Goal: Information Seeking & Learning: Learn about a topic

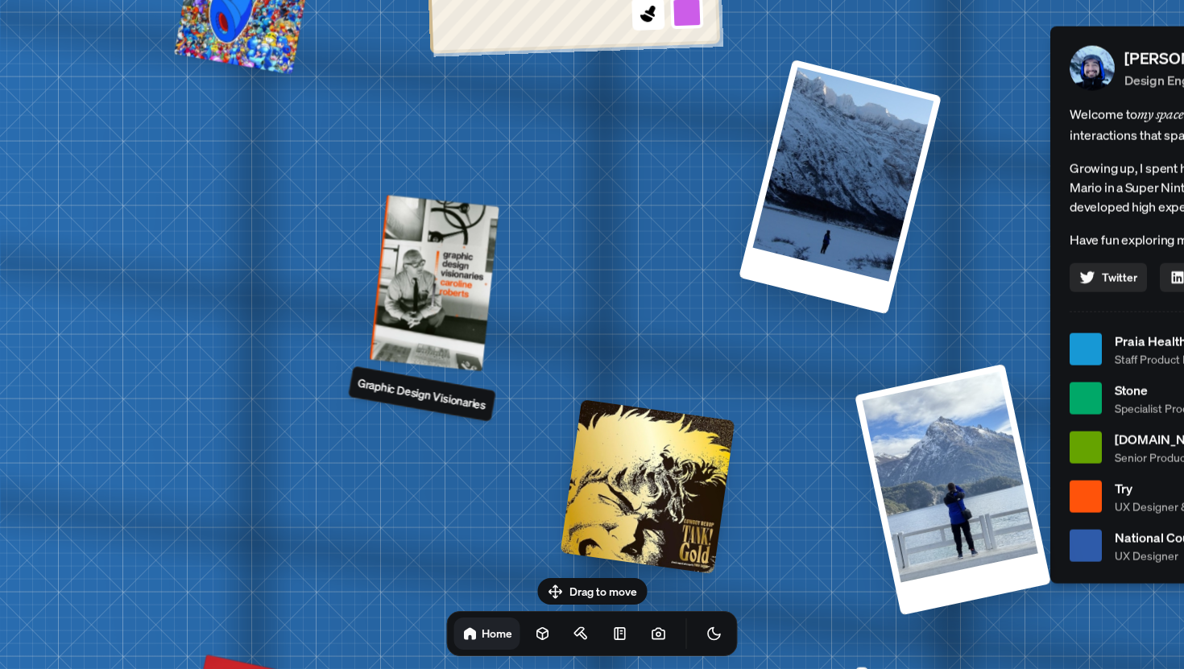
click at [425, 395] on p "Graphic Design Visionaries" at bounding box center [421, 393] width 131 height 39
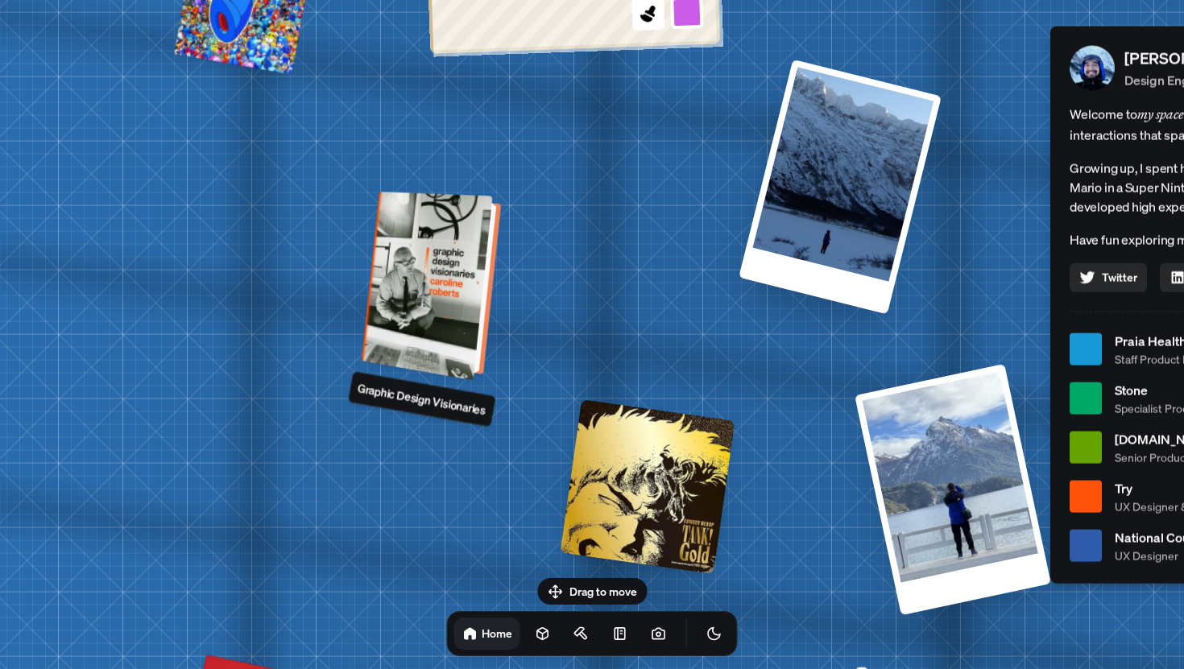
click at [446, 298] on div at bounding box center [433, 286] width 126 height 181
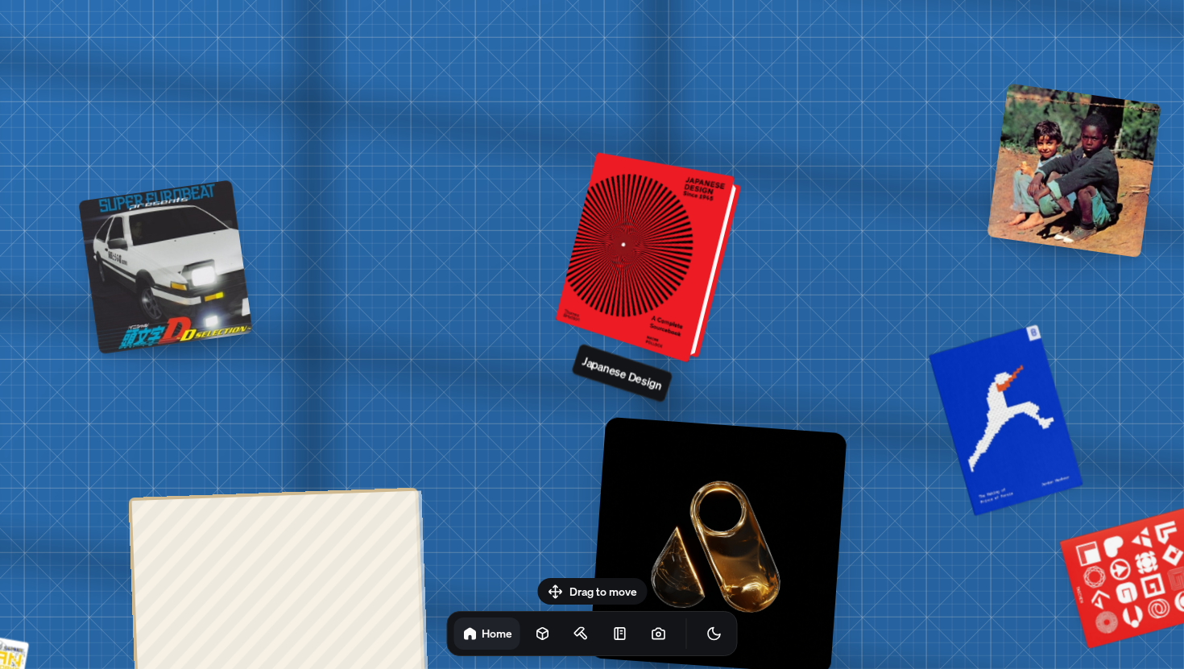
click at [670, 221] on div at bounding box center [651, 258] width 173 height 203
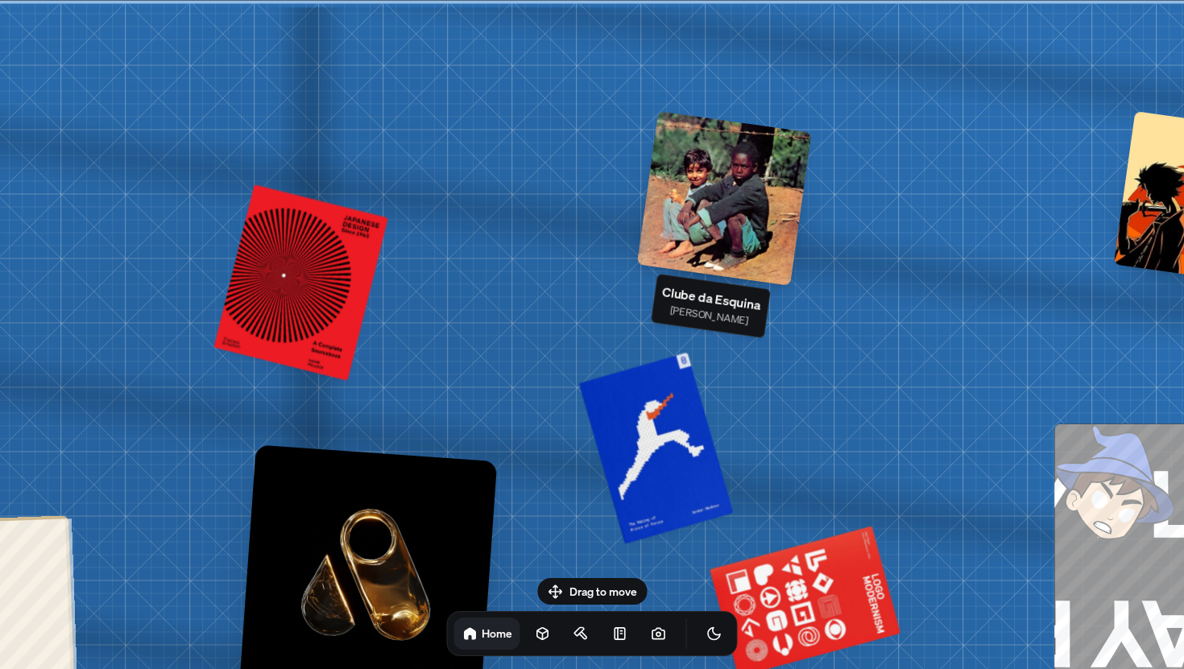
click at [737, 203] on div at bounding box center [724, 198] width 175 height 175
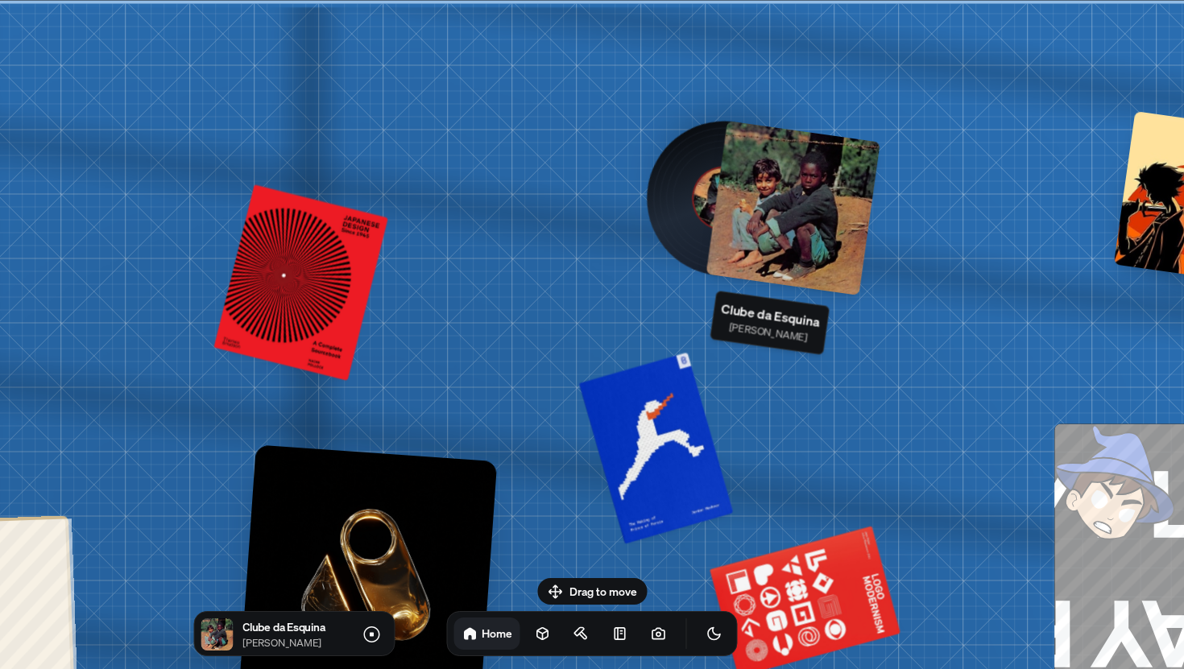
click at [751, 230] on div at bounding box center [792, 208] width 175 height 175
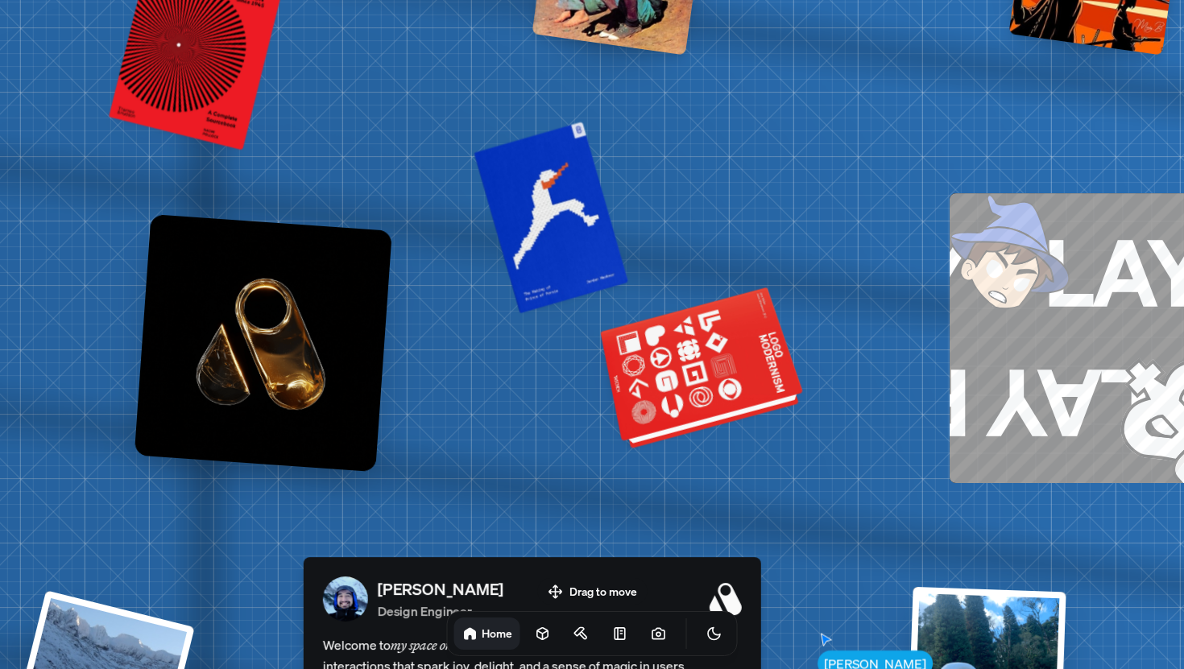
click at [725, 348] on div at bounding box center [704, 370] width 196 height 149
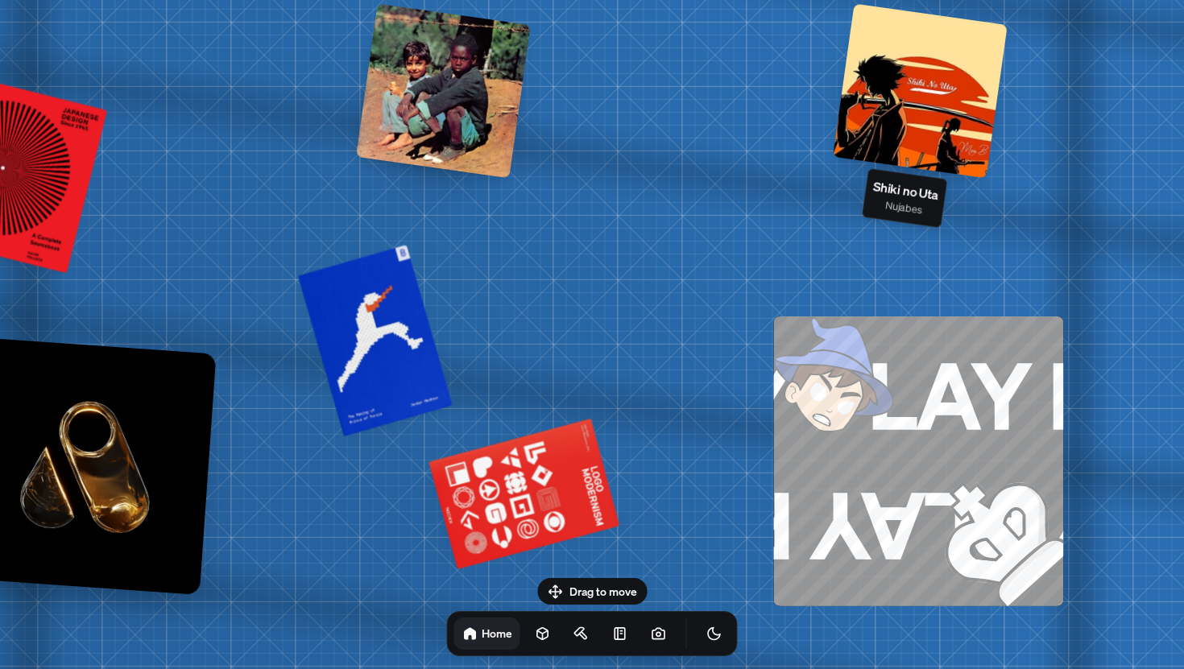
click at [995, 85] on div at bounding box center [920, 90] width 175 height 175
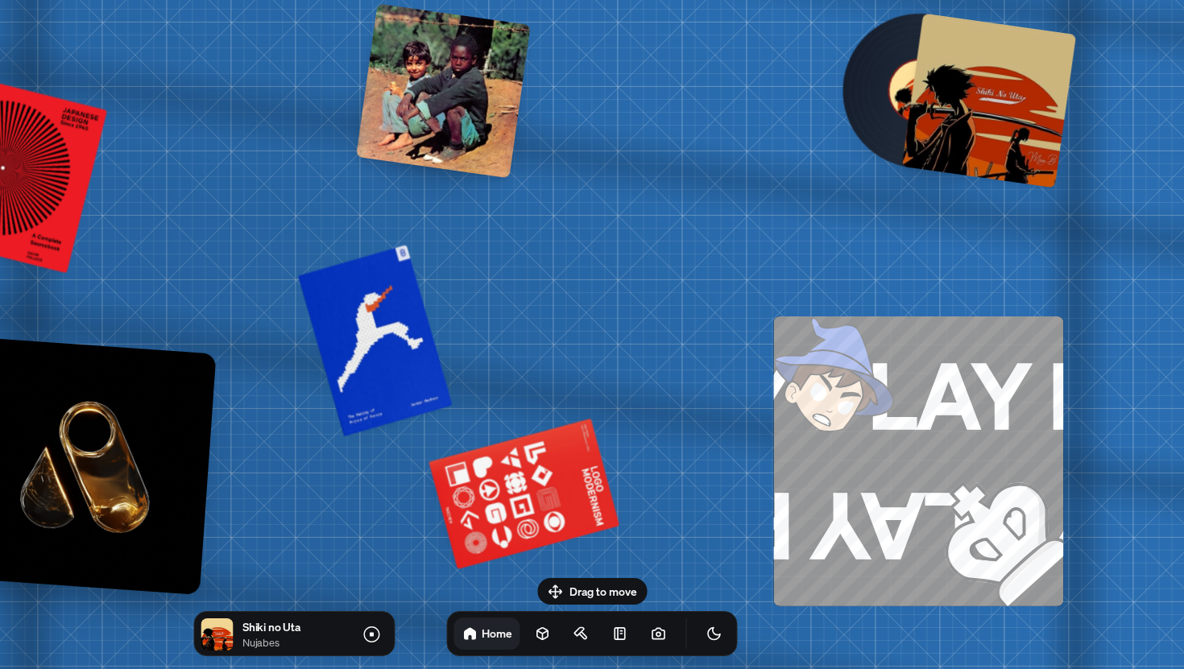
click at [995, 85] on div at bounding box center [989, 100] width 175 height 175
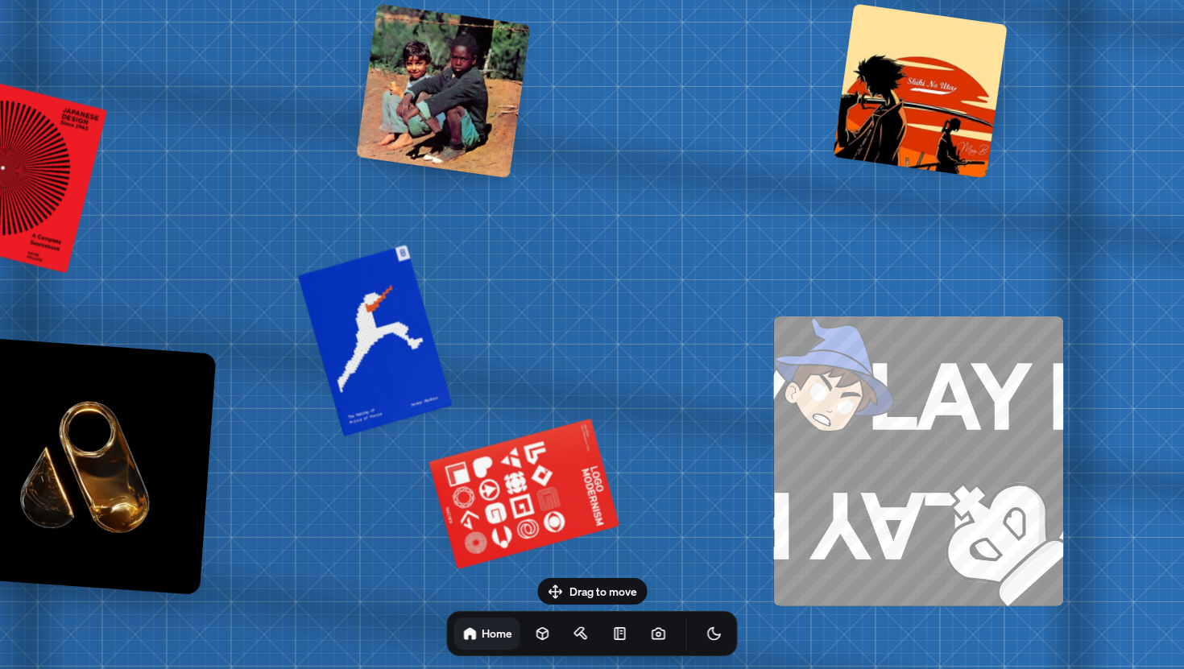
click at [995, 85] on div at bounding box center [920, 90] width 175 height 175
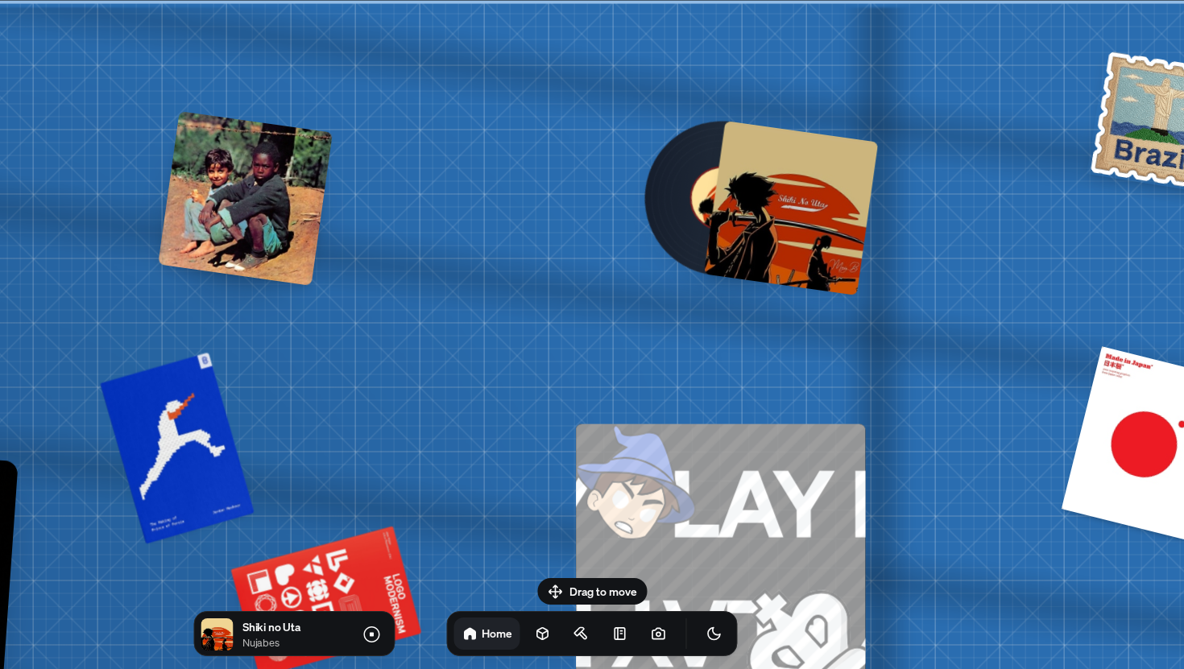
drag, startPoint x: 995, startPoint y: 85, endPoint x: 797, endPoint y: 217, distance: 238.1
click at [797, 217] on div at bounding box center [791, 208] width 175 height 175
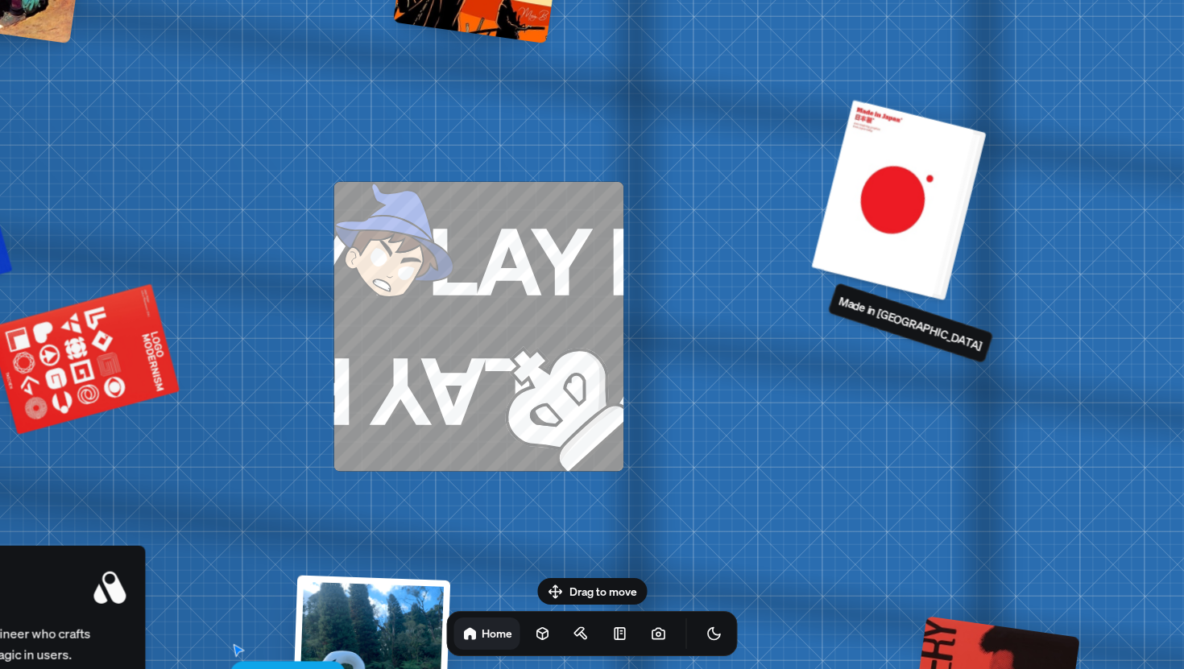
click at [903, 239] on div at bounding box center [898, 199] width 163 height 197
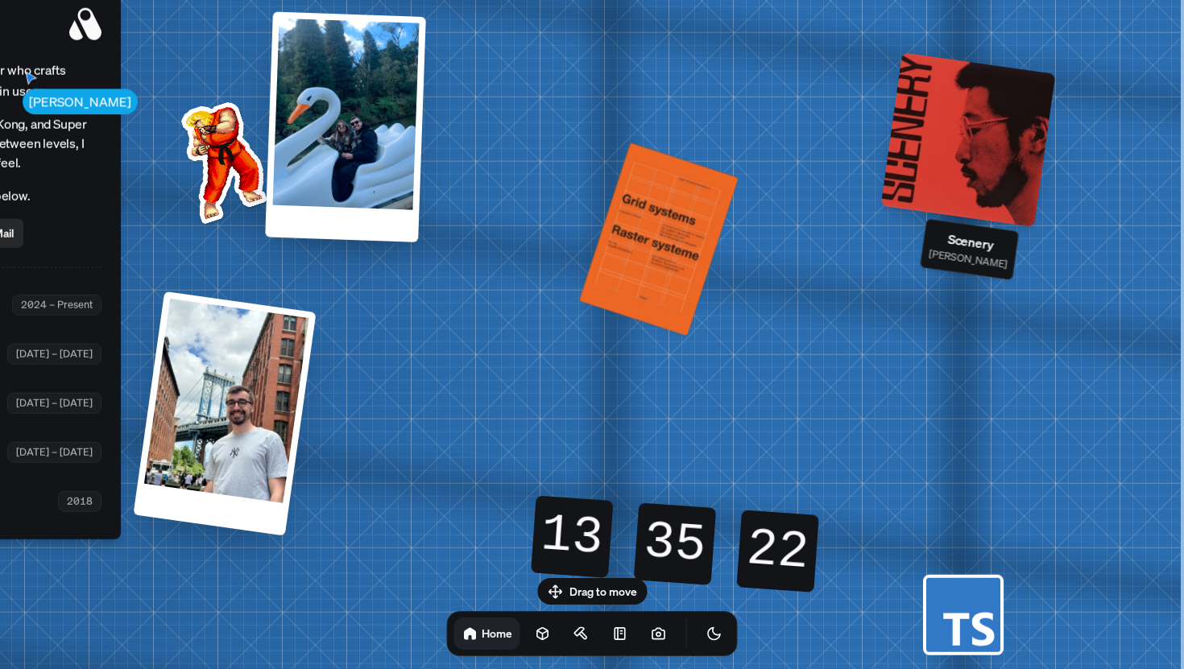
click at [974, 134] on div at bounding box center [968, 139] width 175 height 175
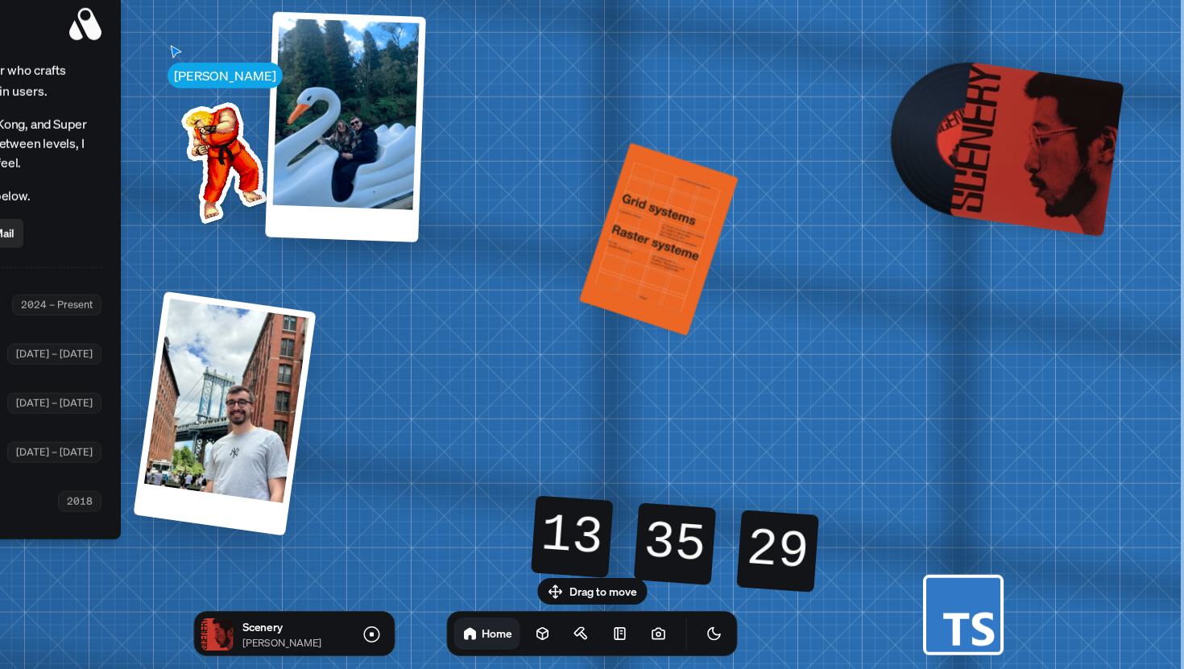
click at [996, 130] on div at bounding box center [1036, 149] width 175 height 175
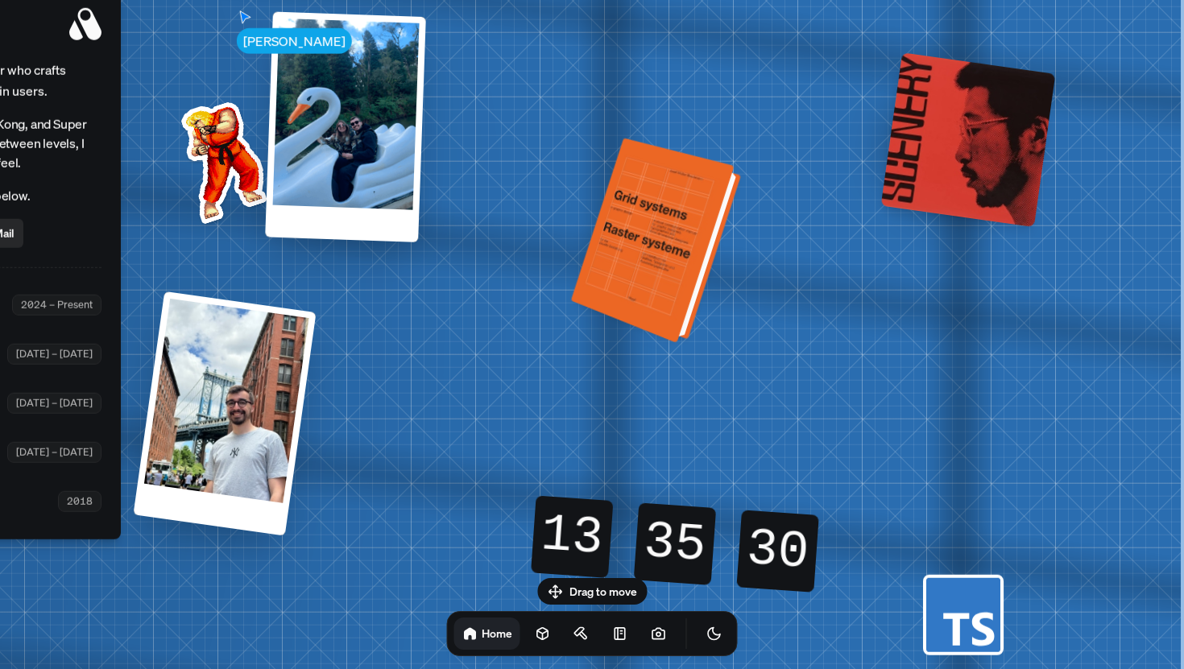
click at [688, 238] on div at bounding box center [659, 241] width 158 height 197
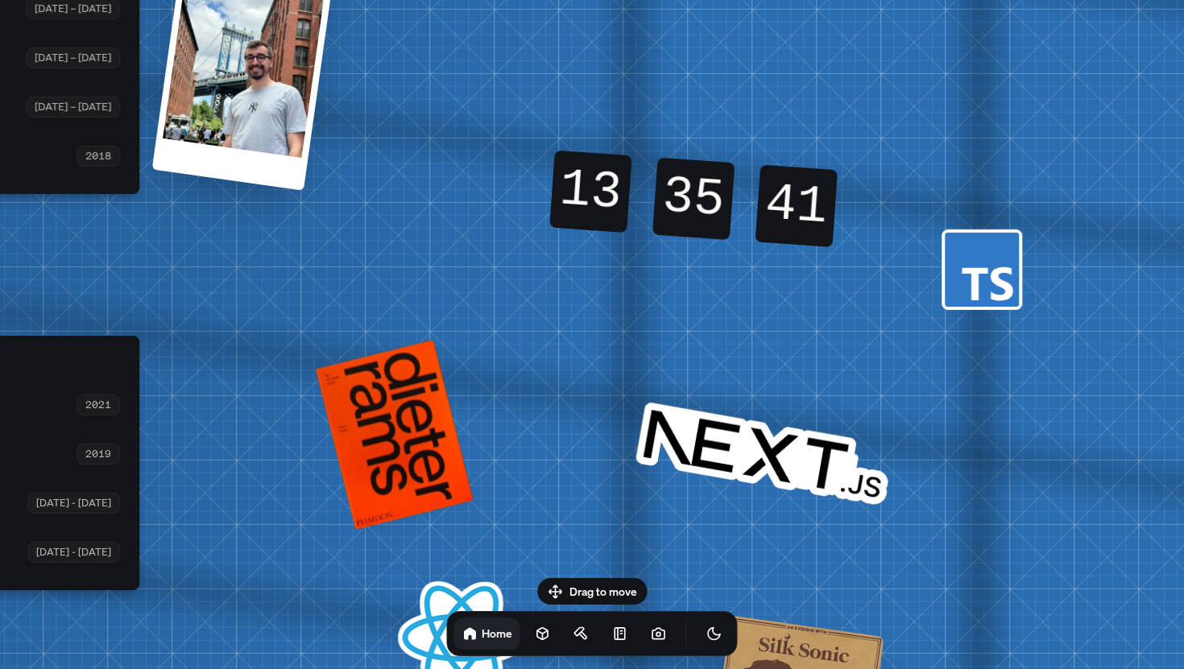
click at [984, 268] on icon at bounding box center [987, 284] width 51 height 34
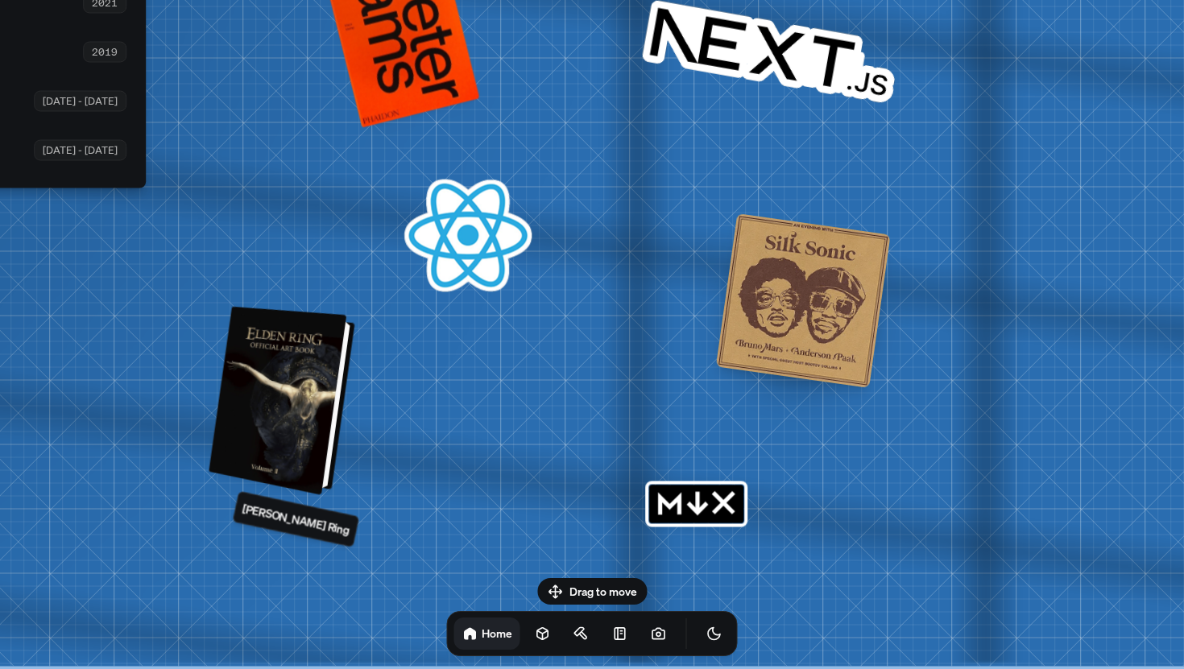
click at [289, 465] on div at bounding box center [284, 400] width 134 height 181
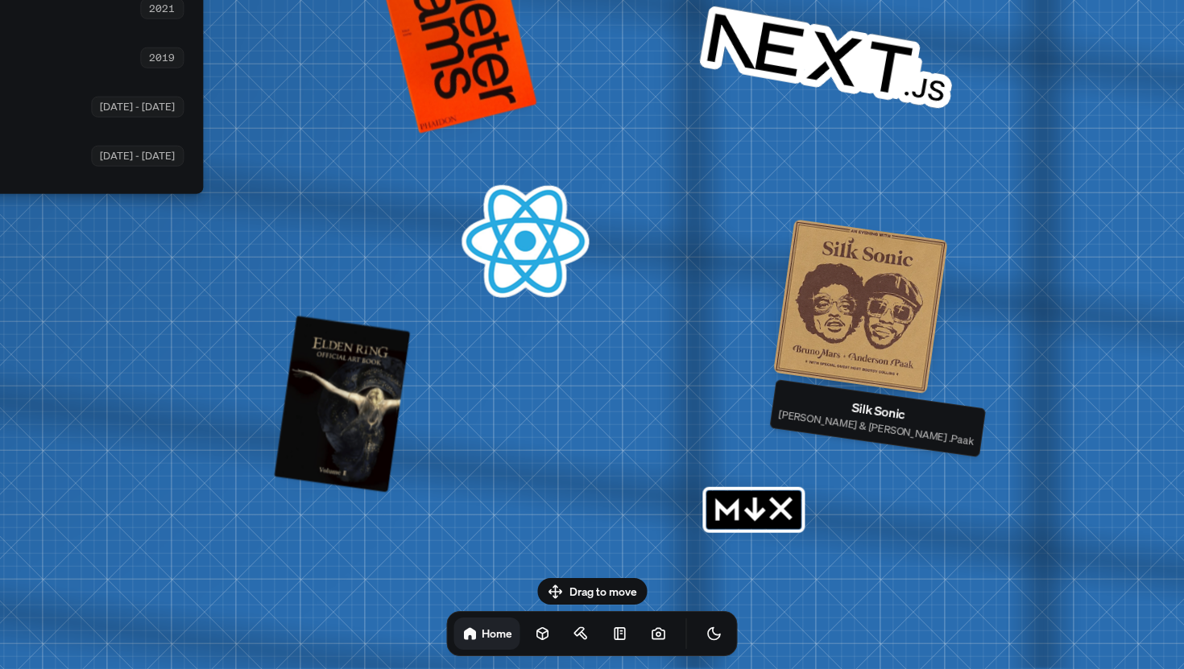
click at [832, 333] on div at bounding box center [860, 306] width 175 height 175
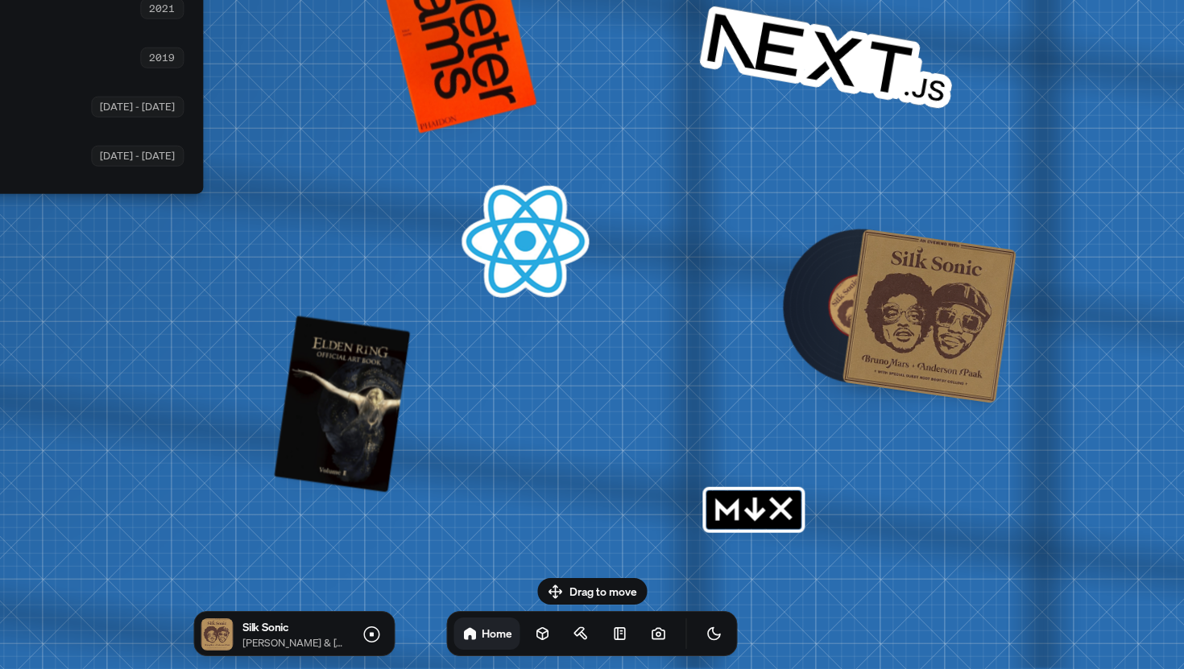
click at [839, 329] on div at bounding box center [860, 306] width 91 height 91
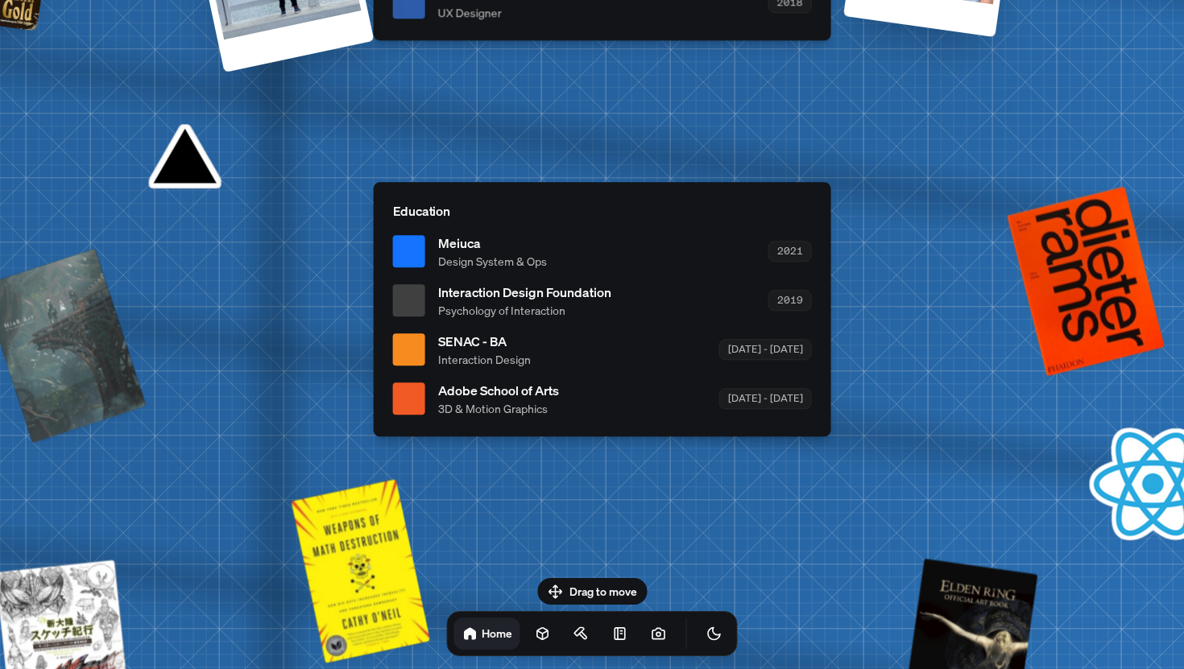
click at [463, 298] on span "Interaction Design Foundation" at bounding box center [524, 292] width 173 height 19
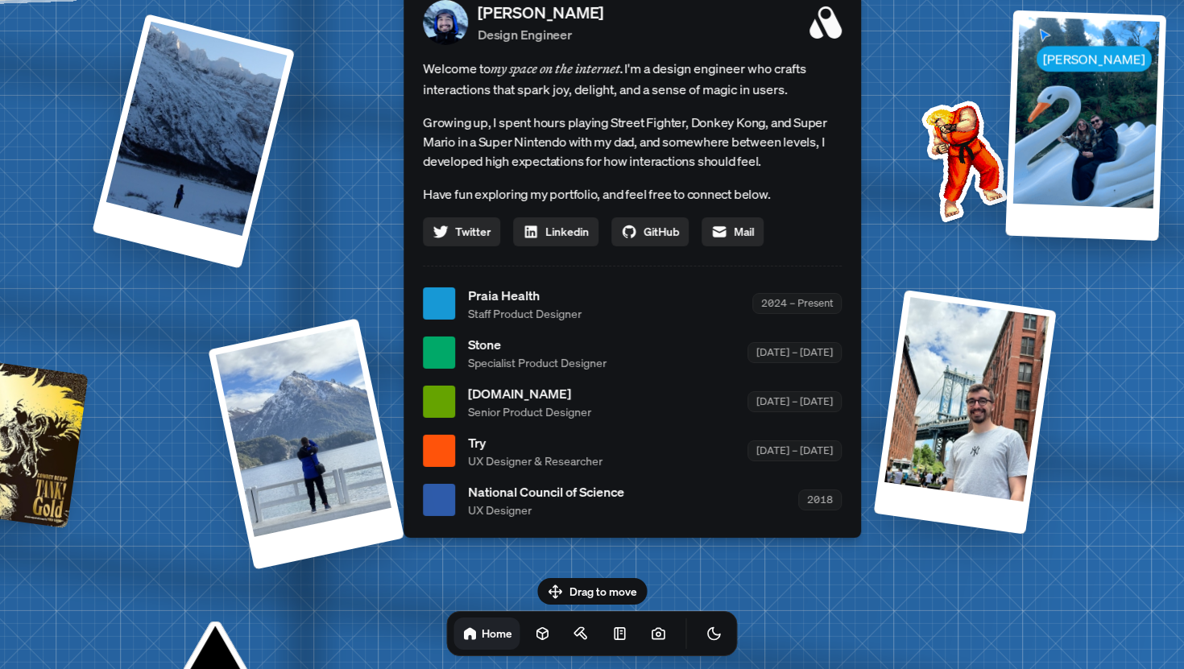
click at [458, 503] on li "National Council of Science UX Designer 2018" at bounding box center [632, 500] width 419 height 36
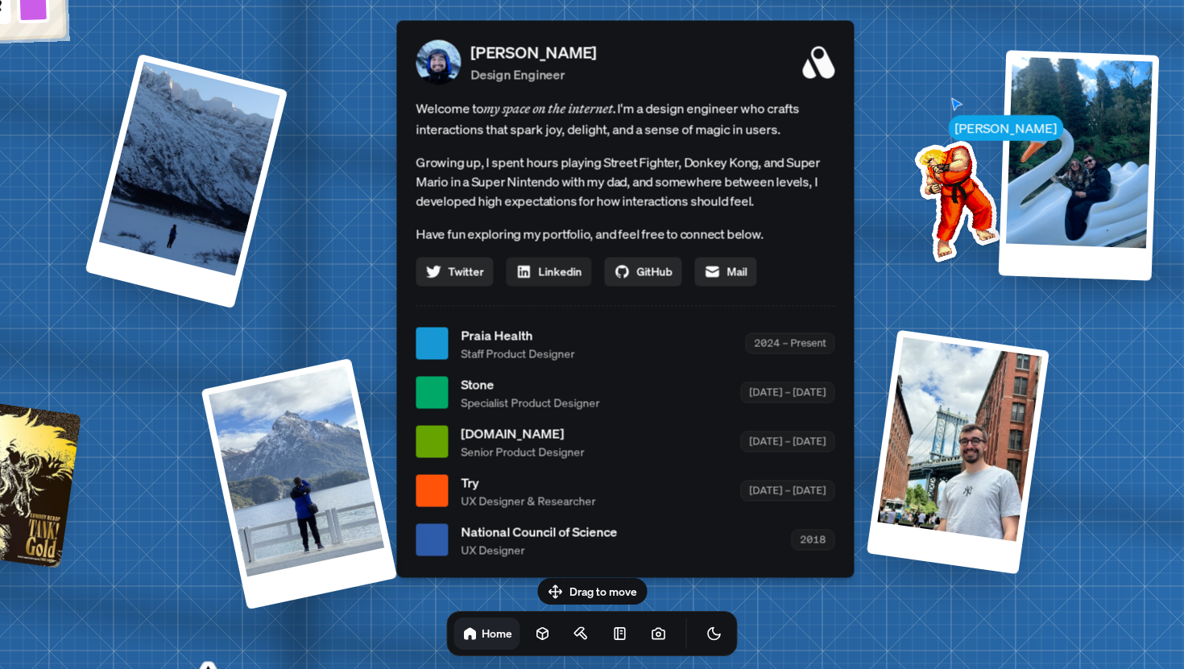
click at [565, 274] on span "Linkedin" at bounding box center [559, 271] width 43 height 17
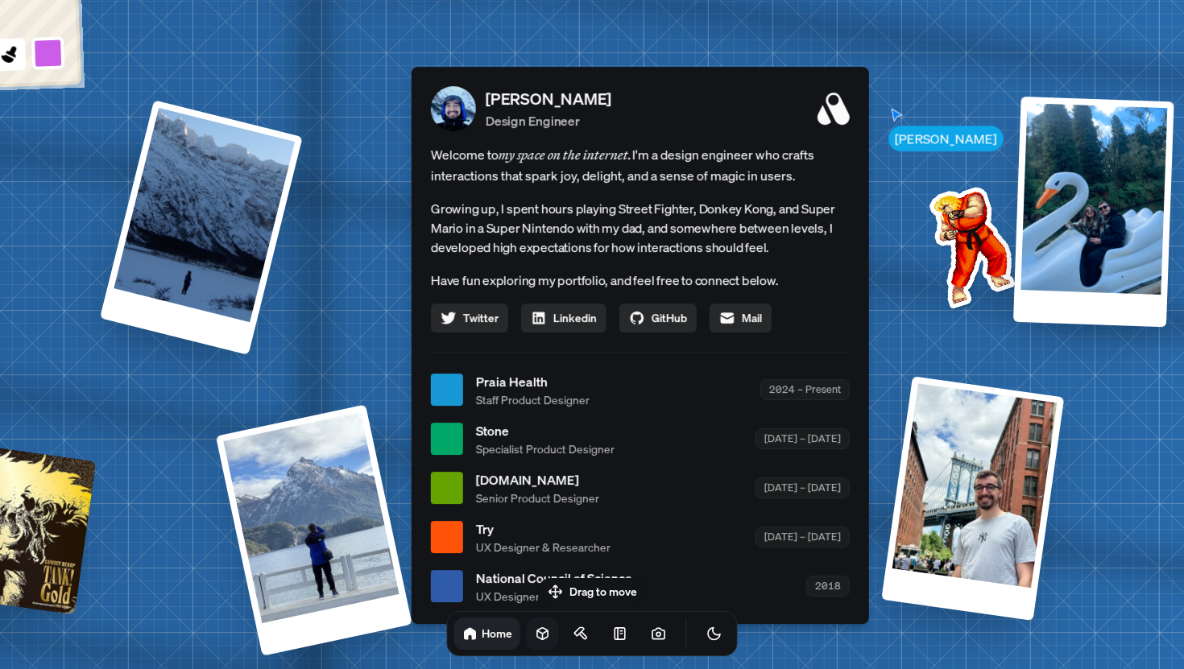
click at [535, 632] on icon at bounding box center [543, 634] width 16 height 16
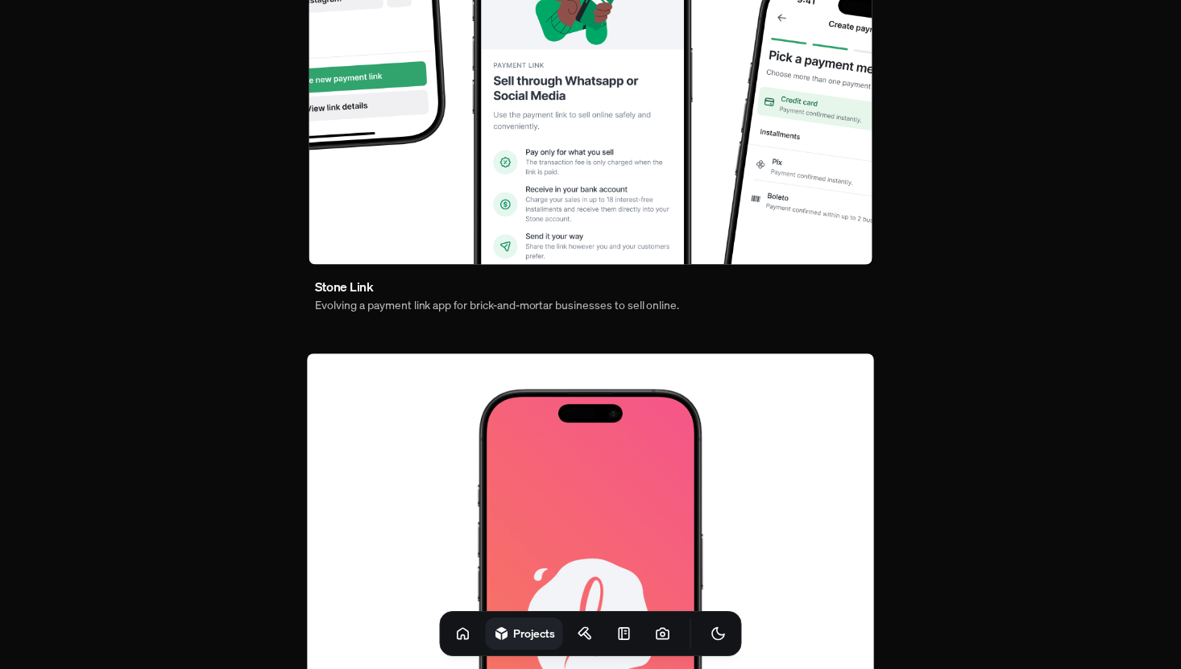
scroll to position [991, 0]
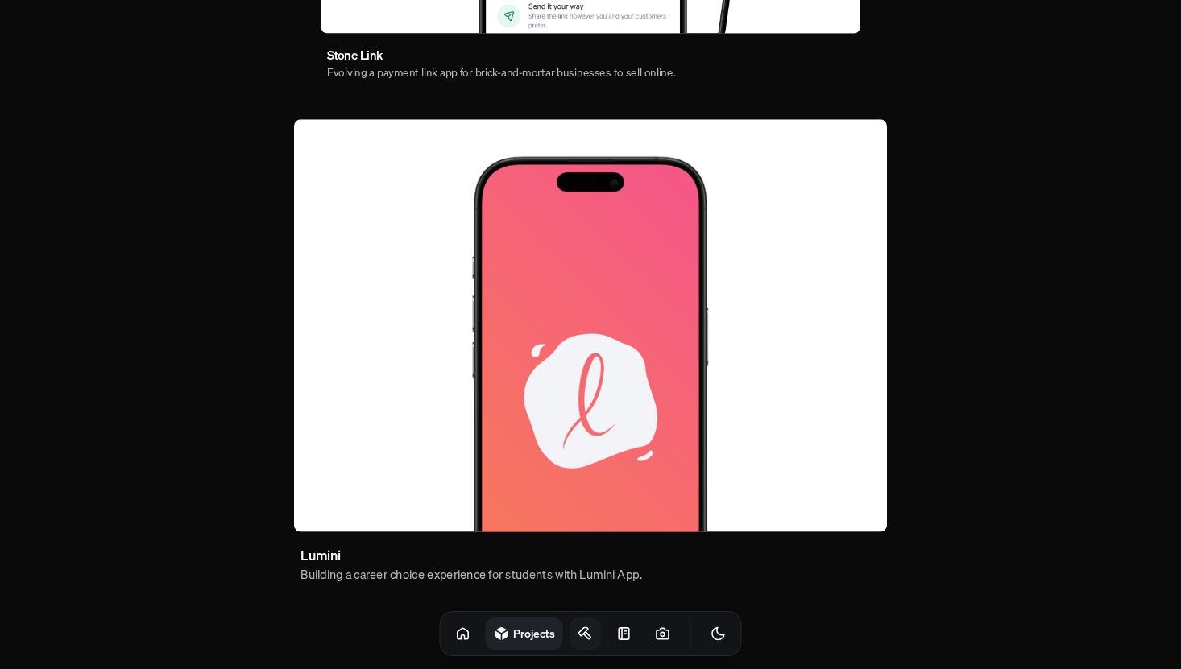
click at [577, 639] on icon at bounding box center [585, 634] width 16 height 16
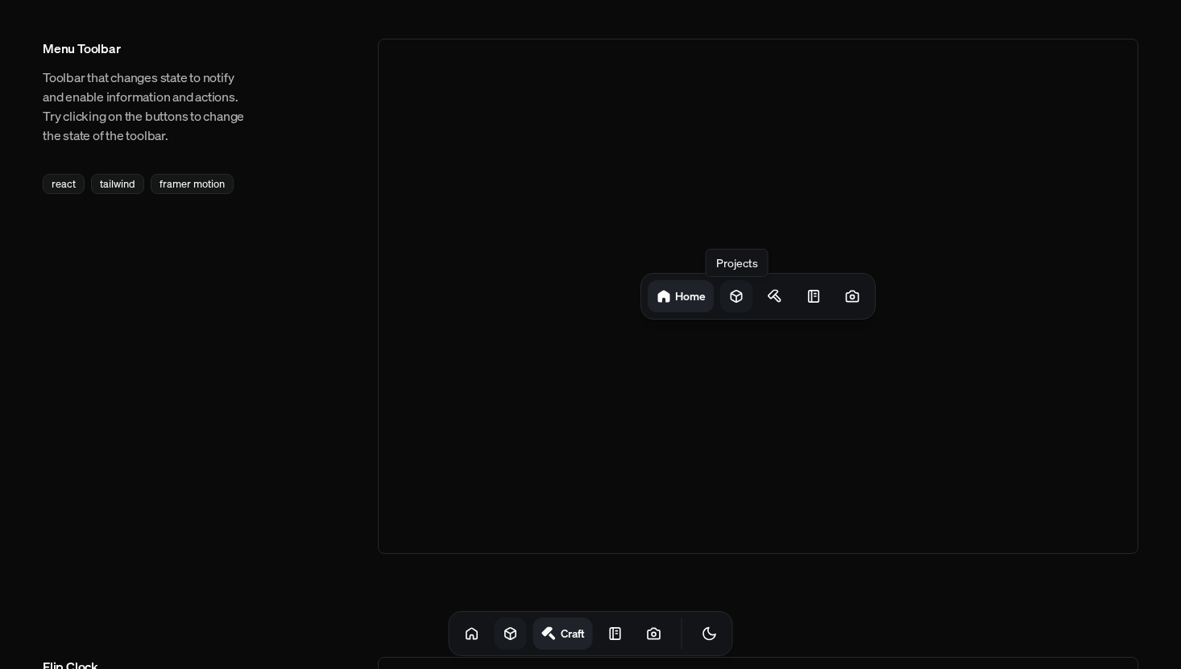
click at [740, 298] on icon at bounding box center [736, 296] width 16 height 16
click at [807, 300] on div at bounding box center [819, 296] width 32 height 32
click at [838, 300] on div at bounding box center [852, 296] width 32 height 32
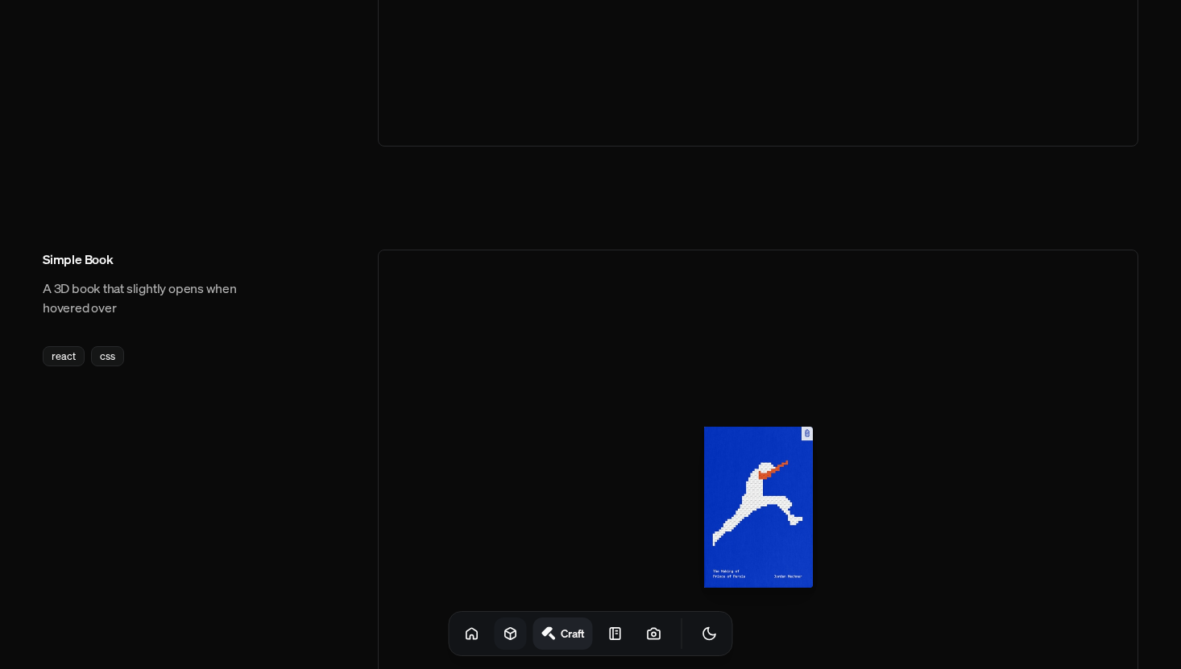
scroll to position [1218, 0]
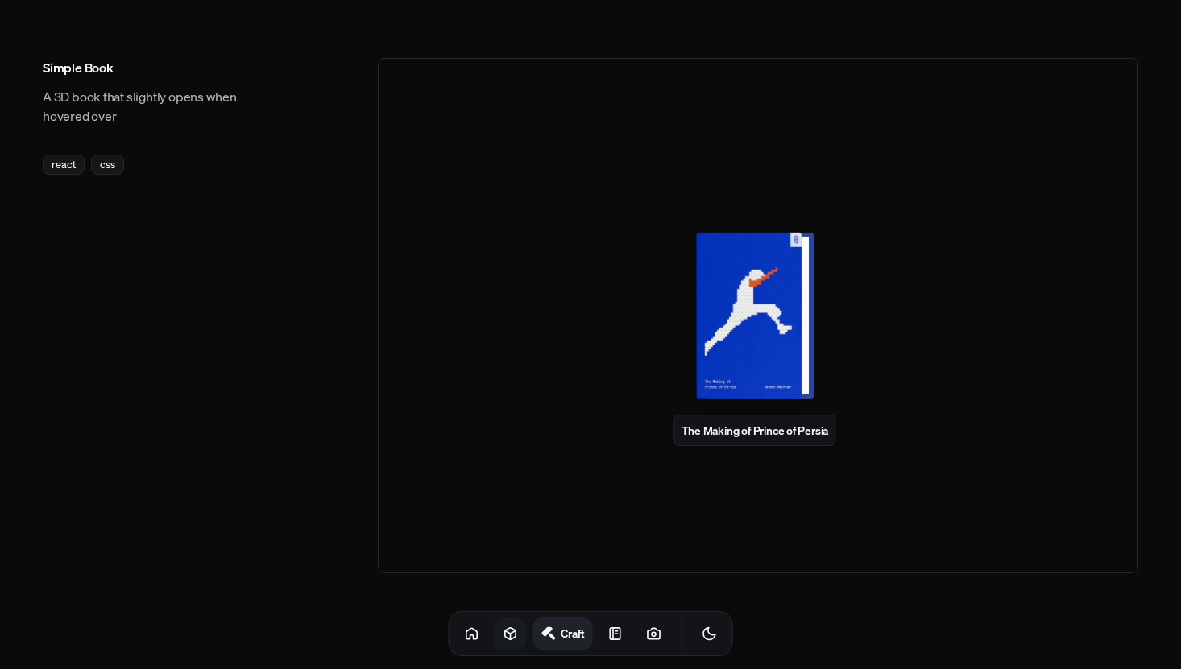
click at [800, 282] on div at bounding box center [754, 316] width 105 height 166
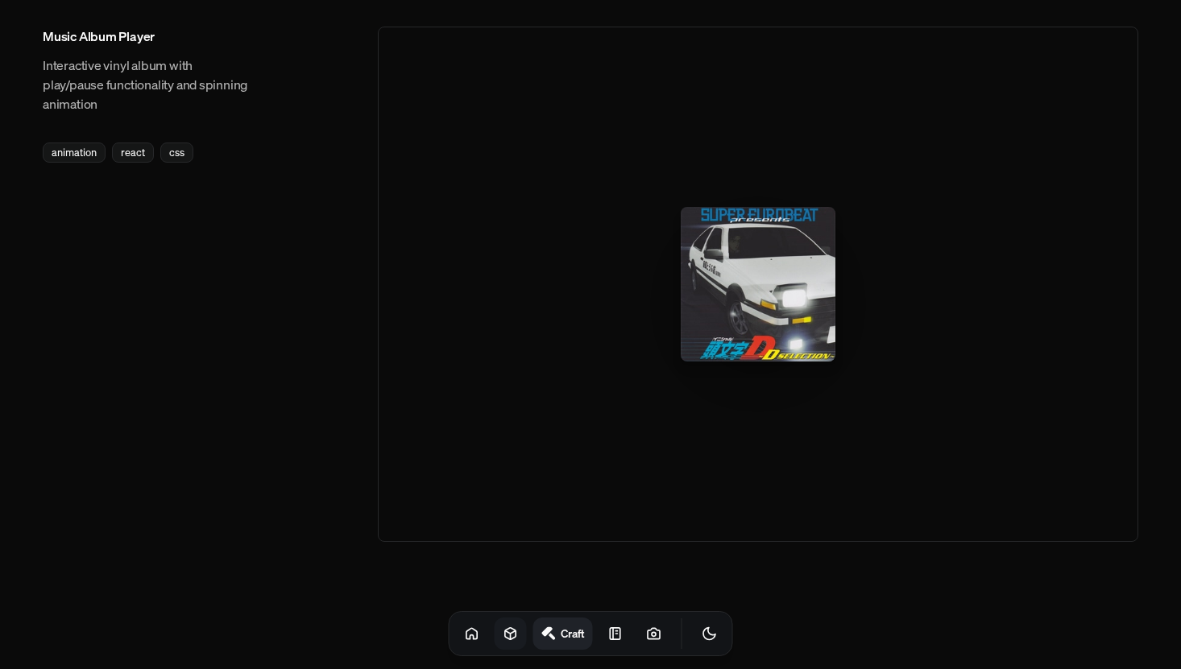
scroll to position [2488, 0]
click at [610, 628] on icon at bounding box center [615, 633] width 10 height 11
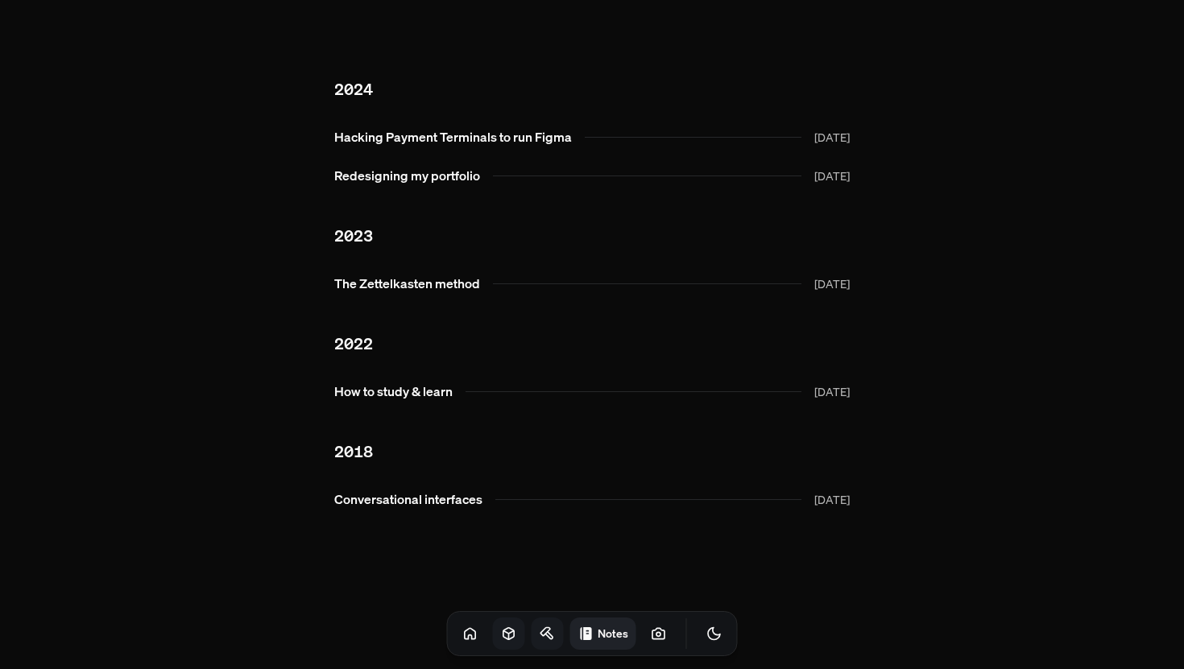
click at [598, 627] on h1 "Notes" at bounding box center [613, 633] width 31 height 15
click at [651, 634] on icon at bounding box center [659, 634] width 16 height 16
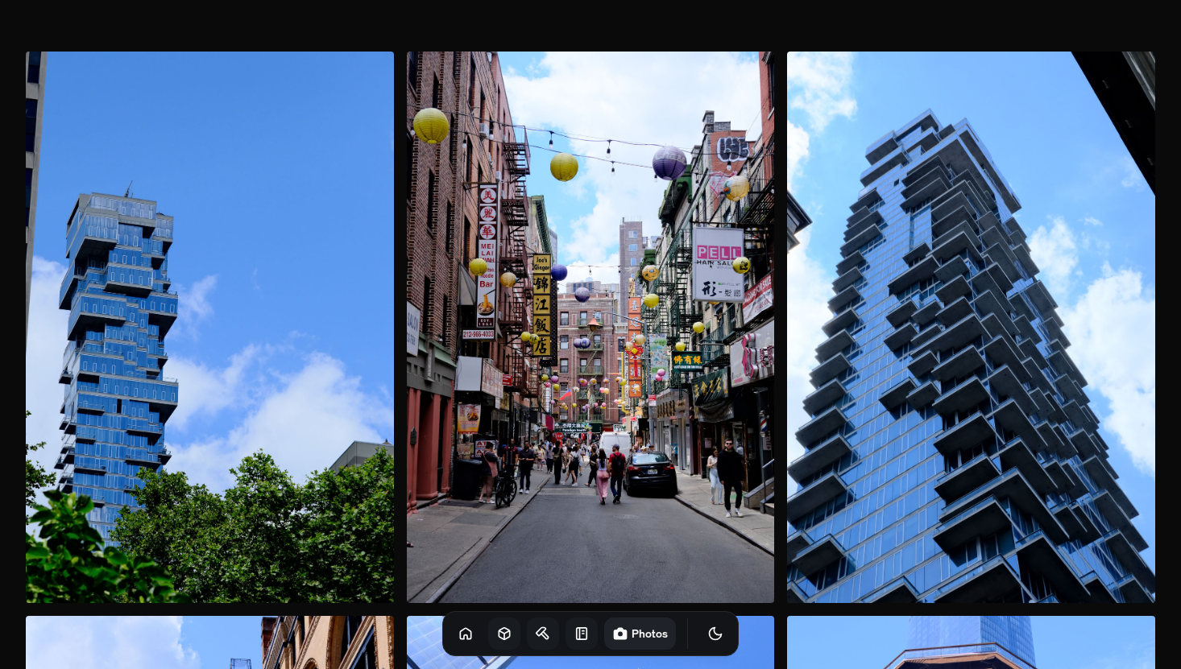
click at [590, 167] on img at bounding box center [591, 328] width 368 height 552
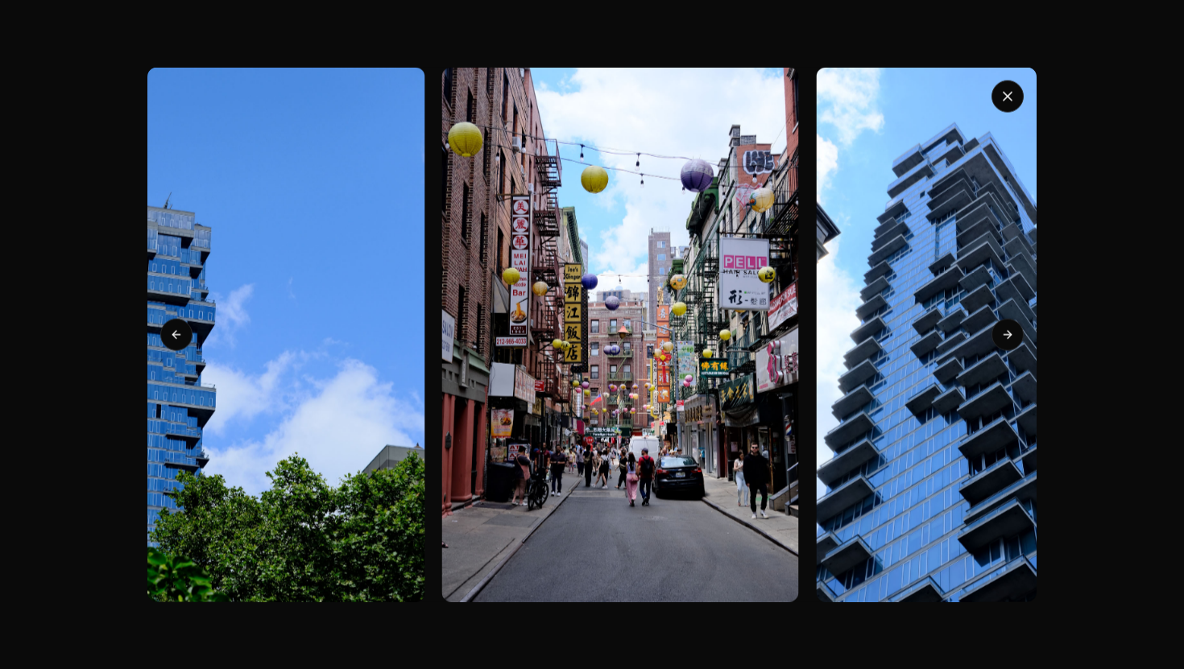
click at [590, 167] on img at bounding box center [620, 335] width 357 height 536
click at [1007, 104] on icon "button" at bounding box center [1007, 96] width 16 height 16
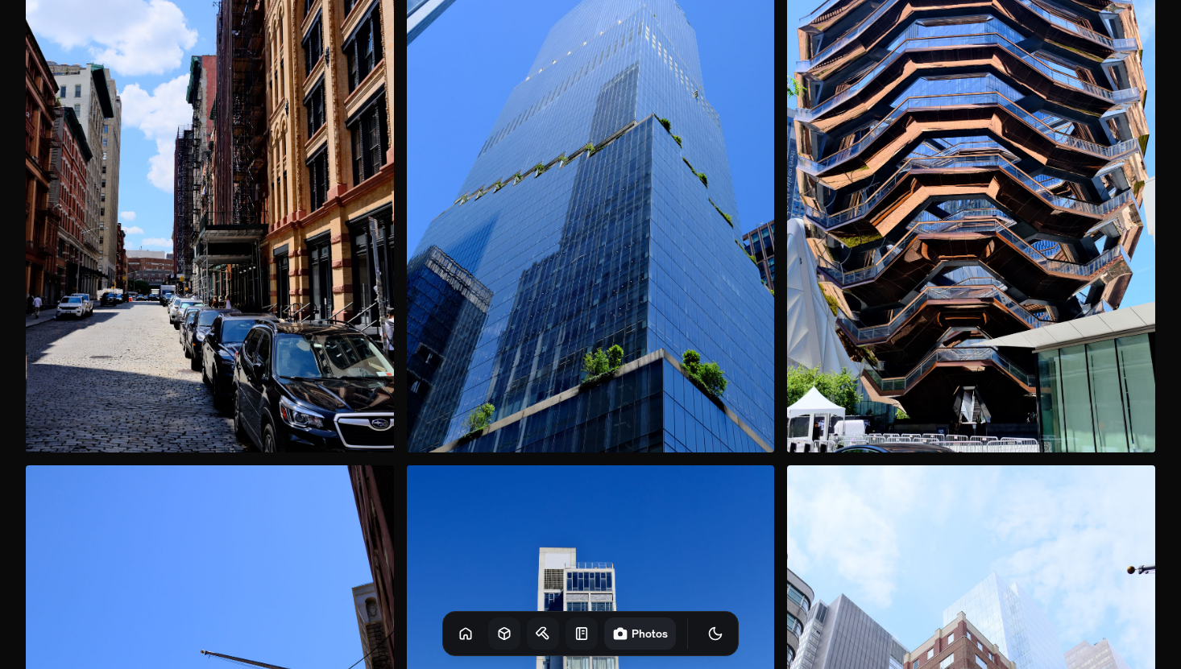
scroll to position [739, 0]
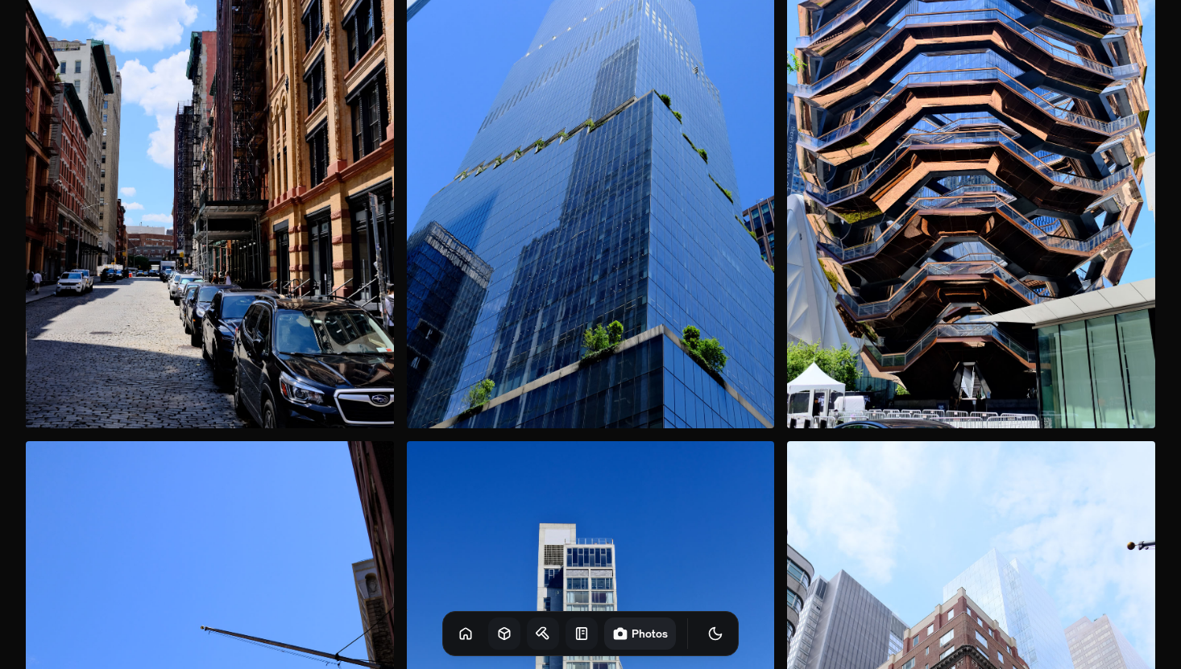
click at [1007, 105] on img at bounding box center [971, 153] width 368 height 552
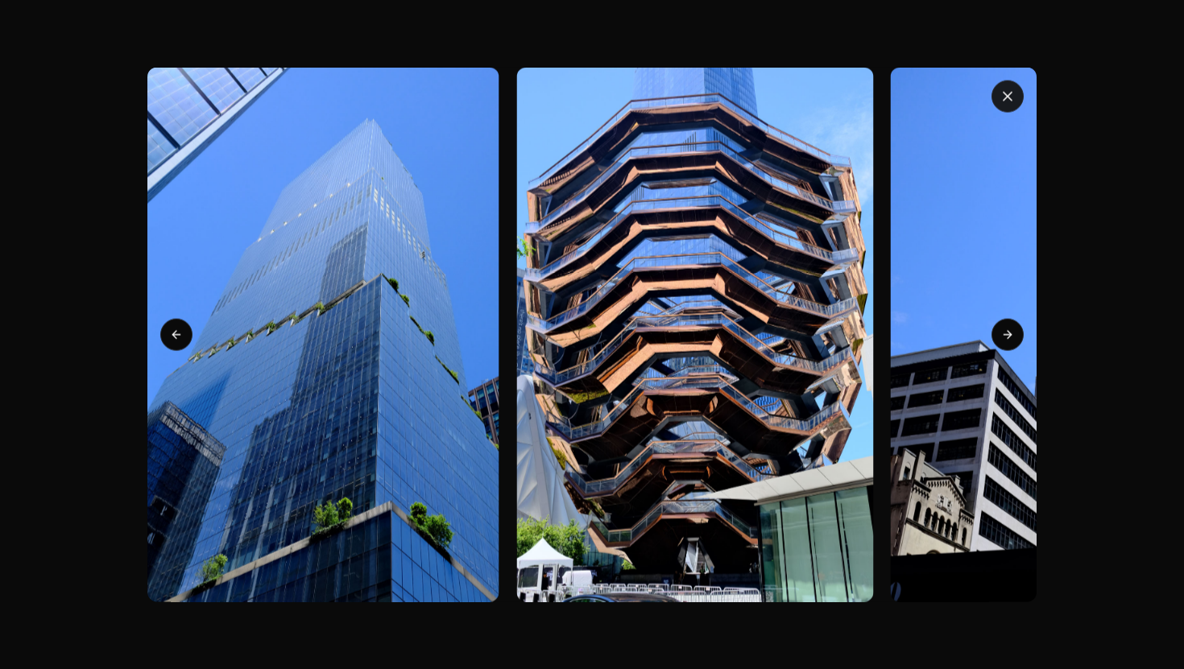
click at [1007, 104] on icon "button" at bounding box center [1007, 96] width 16 height 16
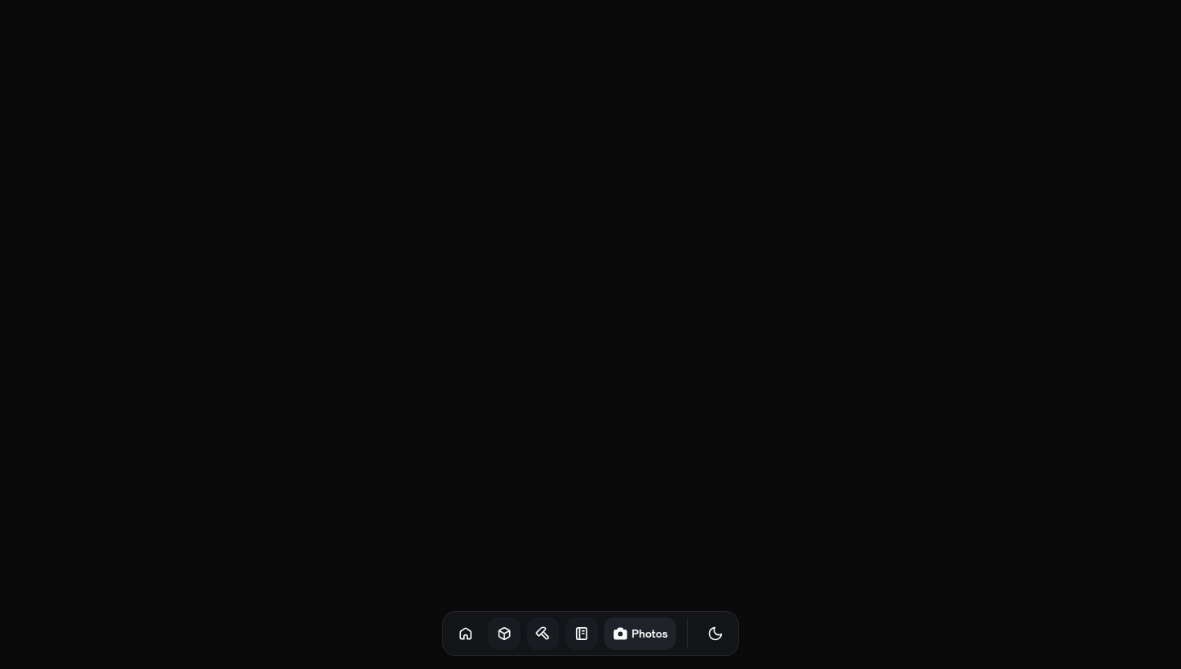
scroll to position [4469, 0]
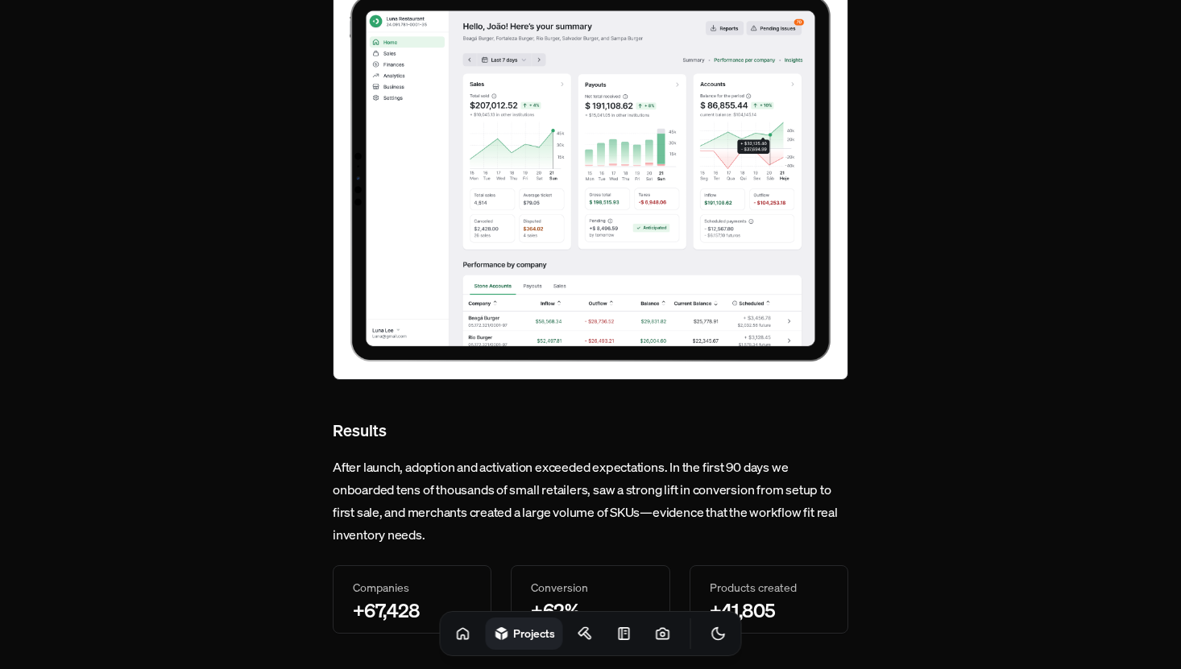
scroll to position [5767, 0]
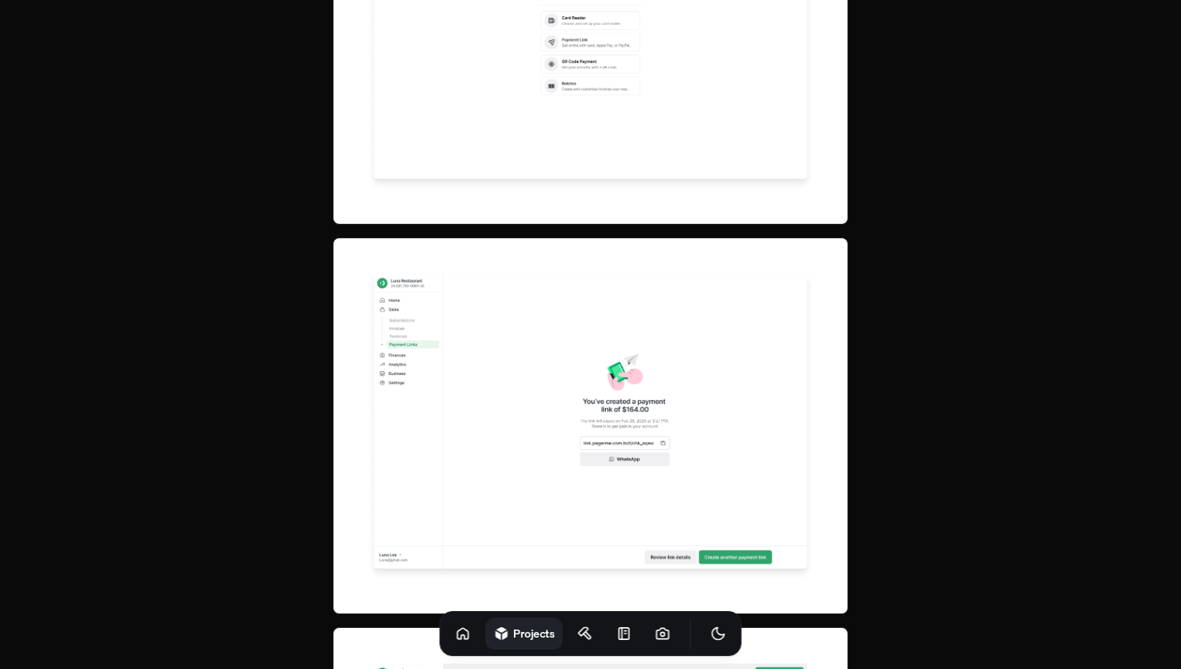
scroll to position [6206, 0]
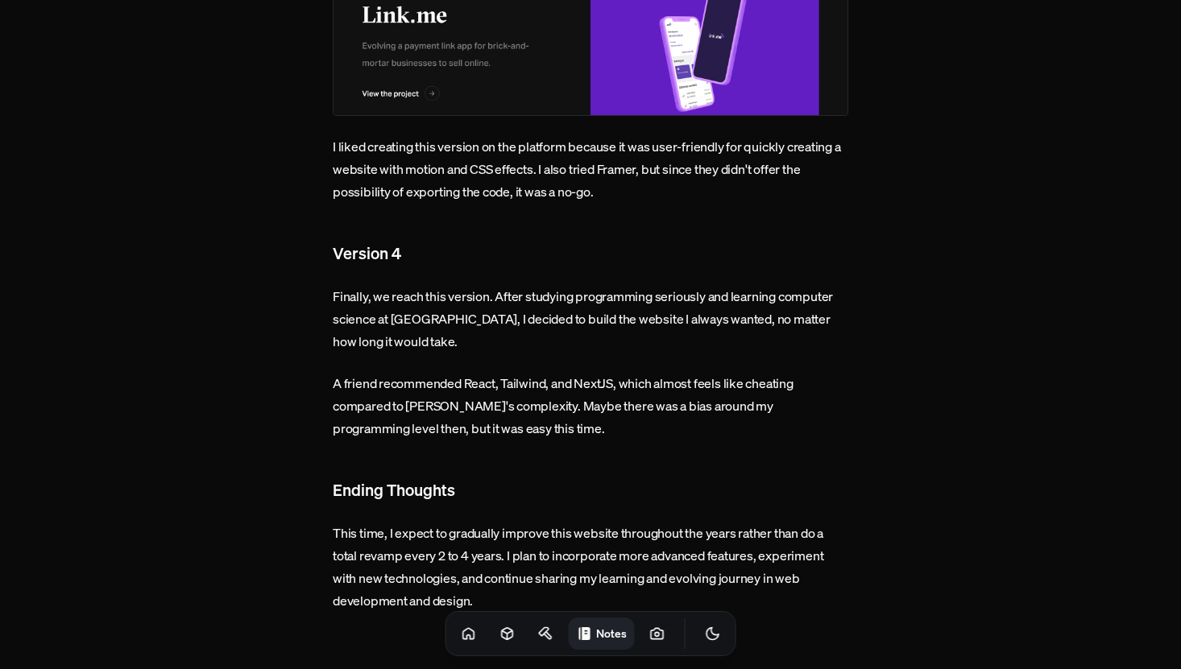
scroll to position [1996, 0]
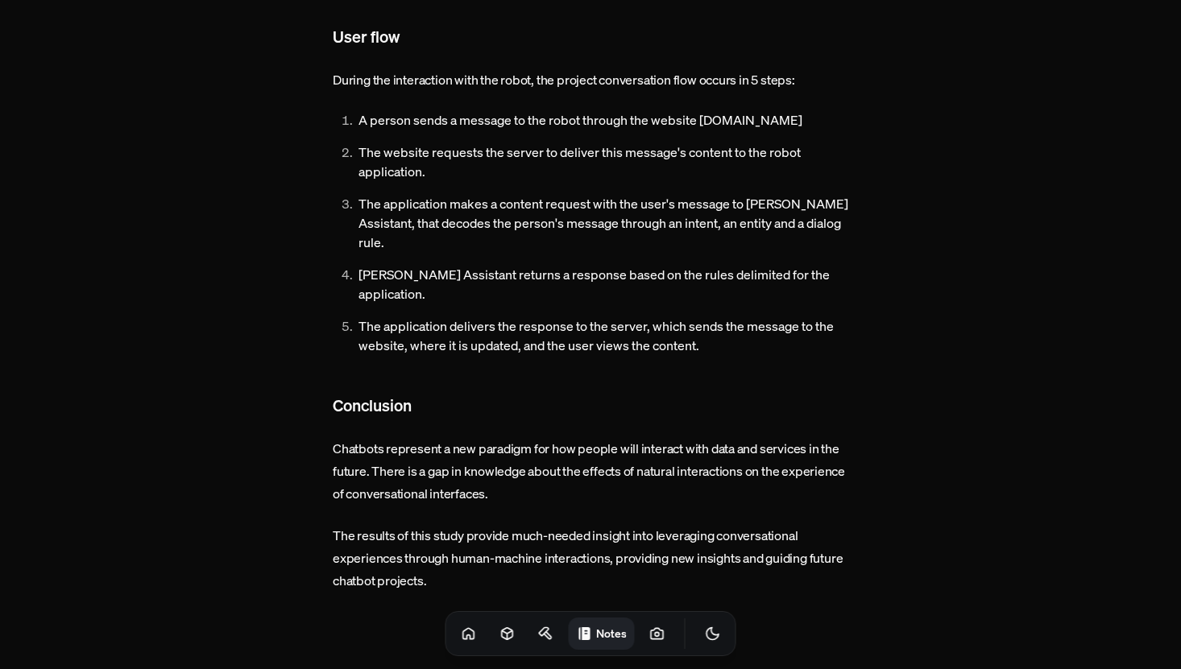
scroll to position [1388, 0]
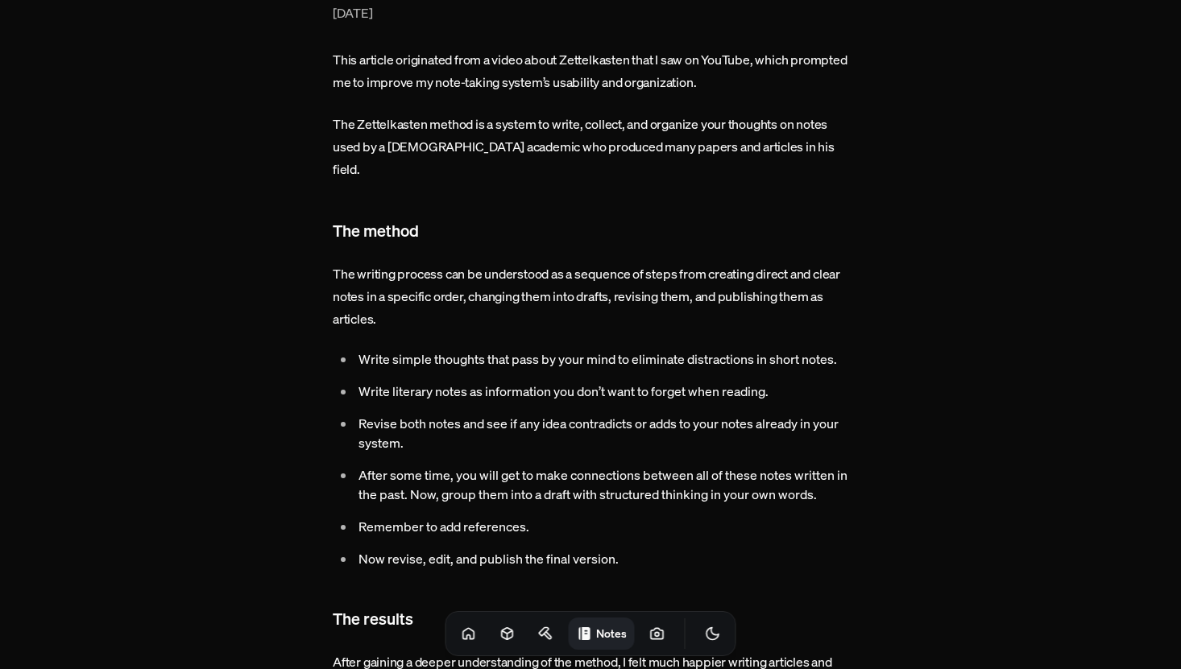
scroll to position [156, 0]
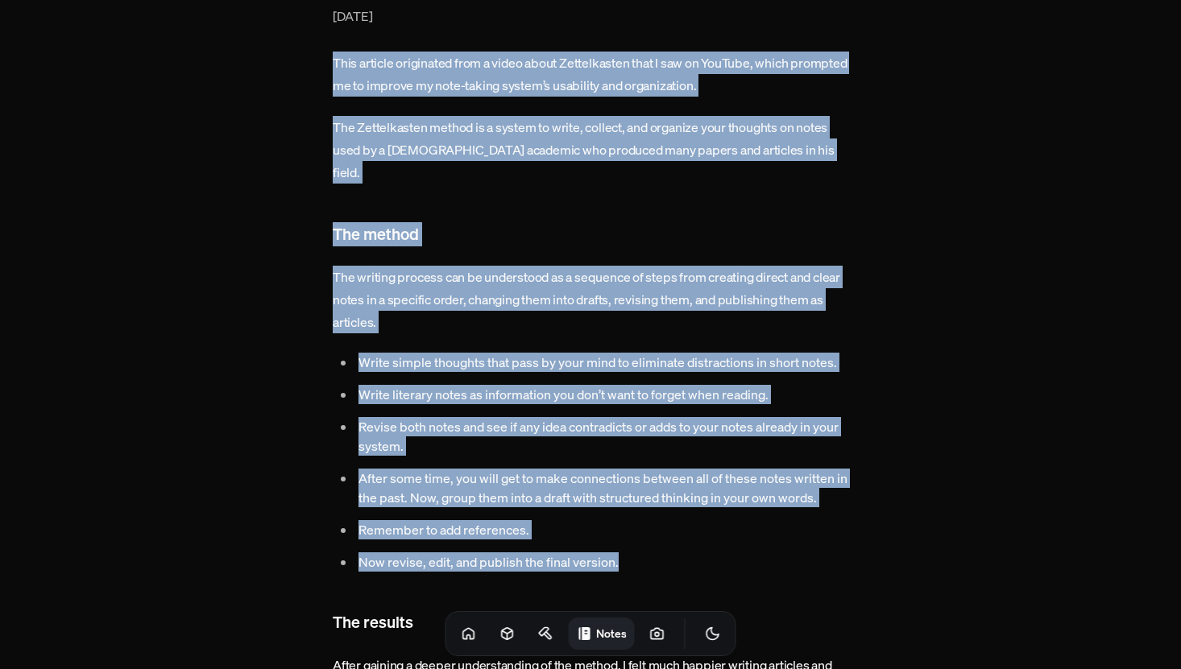
drag, startPoint x: 335, startPoint y: 56, endPoint x: 638, endPoint y: 536, distance: 566.8
click at [638, 536] on article "The Zettelkasten method [DATE] This article originated from a video about Zette…" at bounding box center [590, 390] width 515 height 829
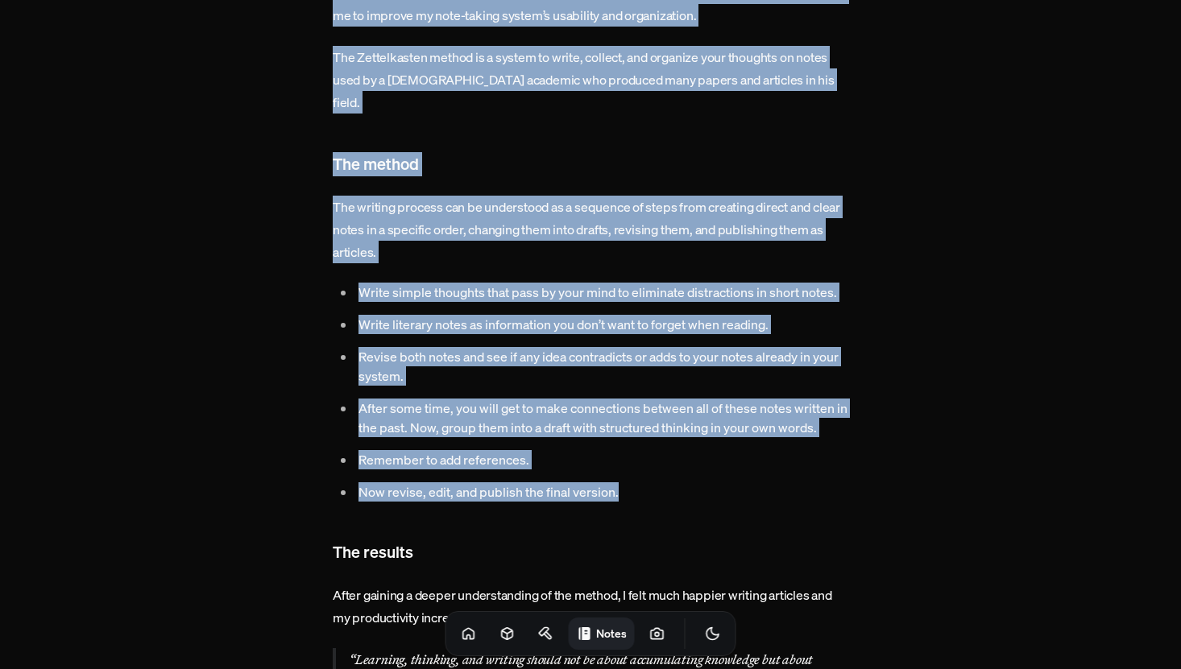
scroll to position [347, 0]
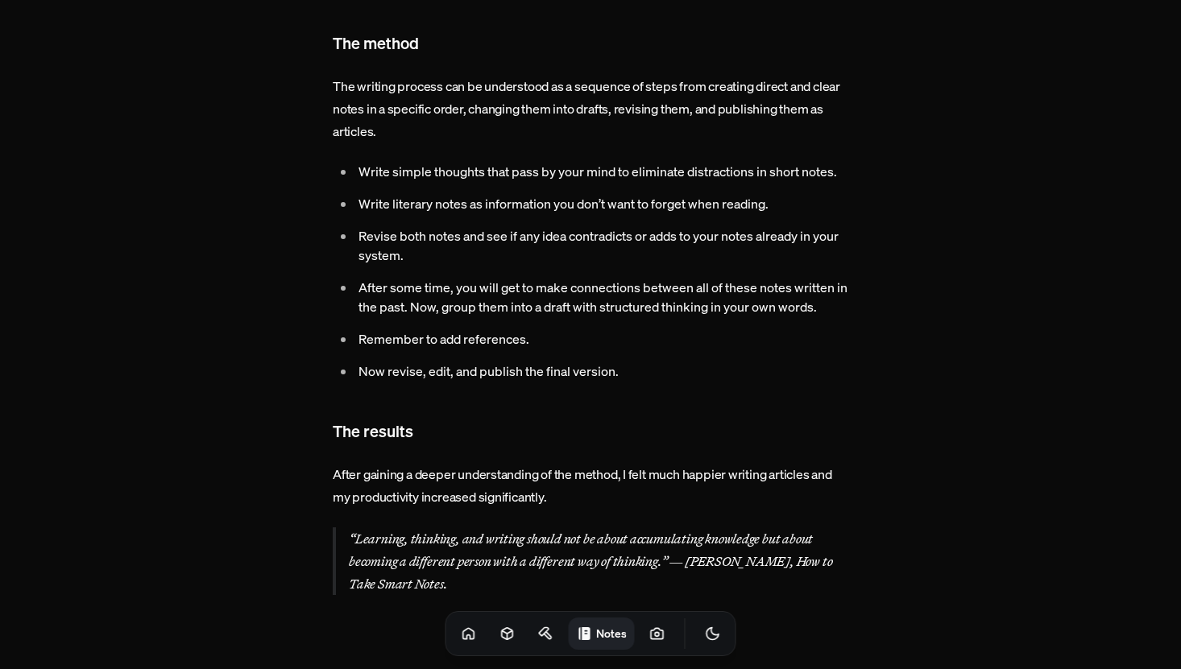
click at [556, 474] on p "After gaining a deeper understanding of the method, I felt much happier writing…" at bounding box center [590, 485] width 515 height 45
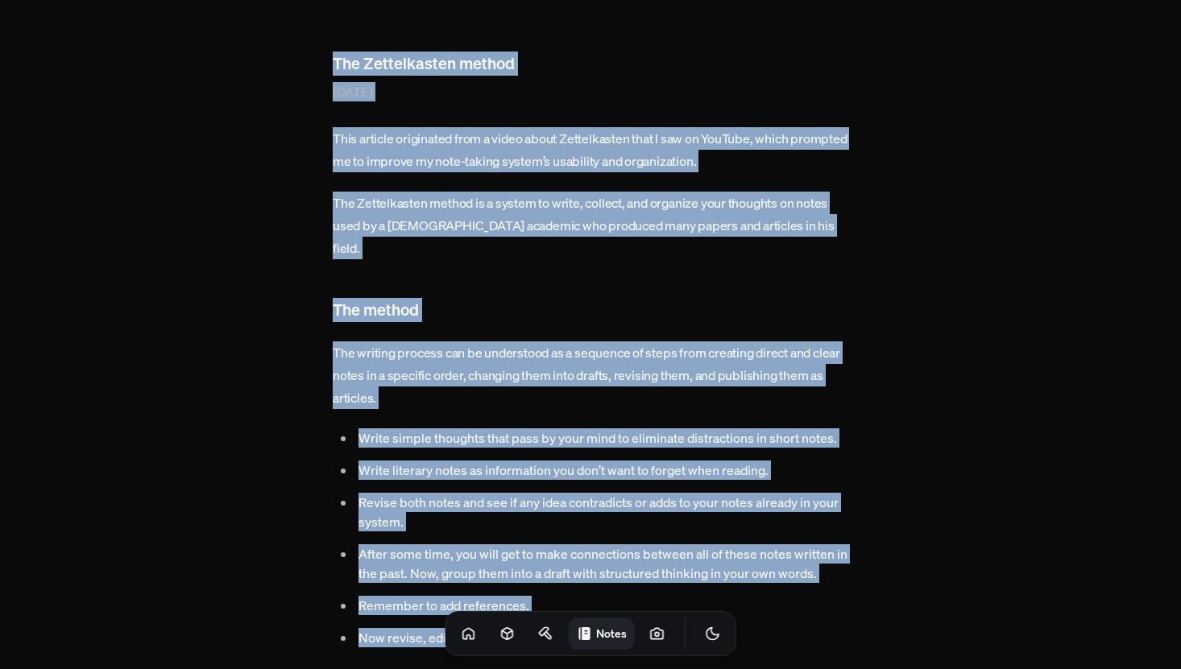
scroll to position [68, 0]
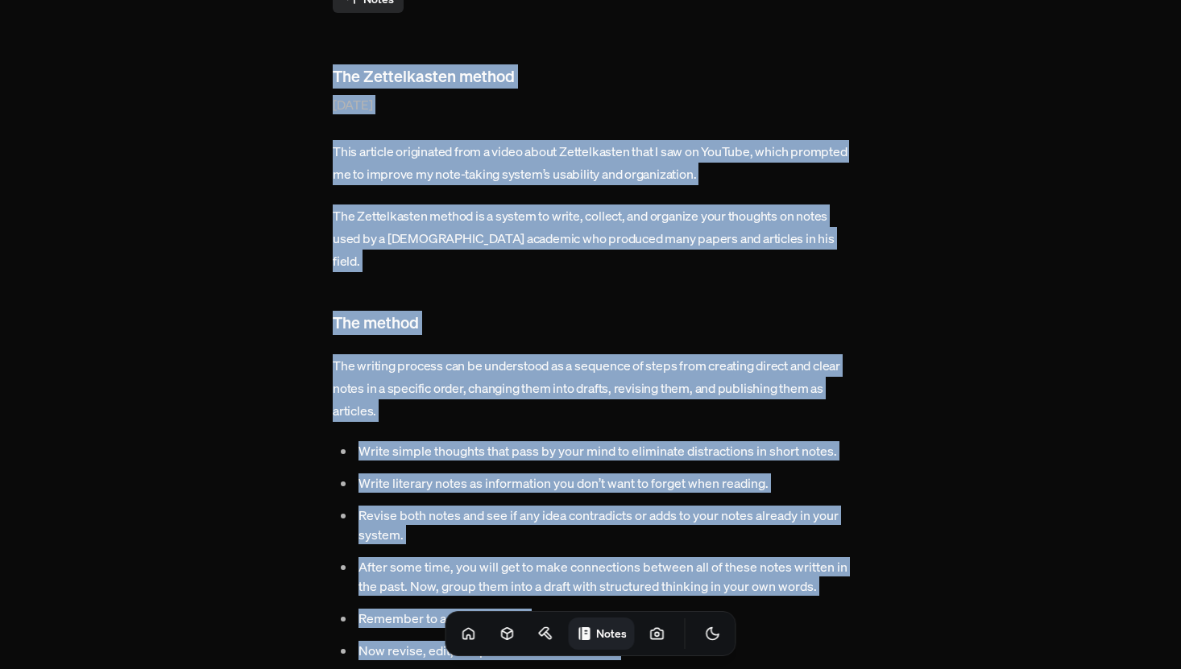
drag, startPoint x: 560, startPoint y: 478, endPoint x: 327, endPoint y: 73, distance: 466.5
click at [327, 73] on div "Notes The Zettelkasten method February 23, 2023 This article originated from a …" at bounding box center [590, 451] width 541 height 1039
copy article "The Zettelkasten method February 23, 2023 This article originated from a video …"
click at [703, 160] on p "This article originated from a video about Zettelkasten that I saw on YouTube, …" at bounding box center [590, 162] width 515 height 45
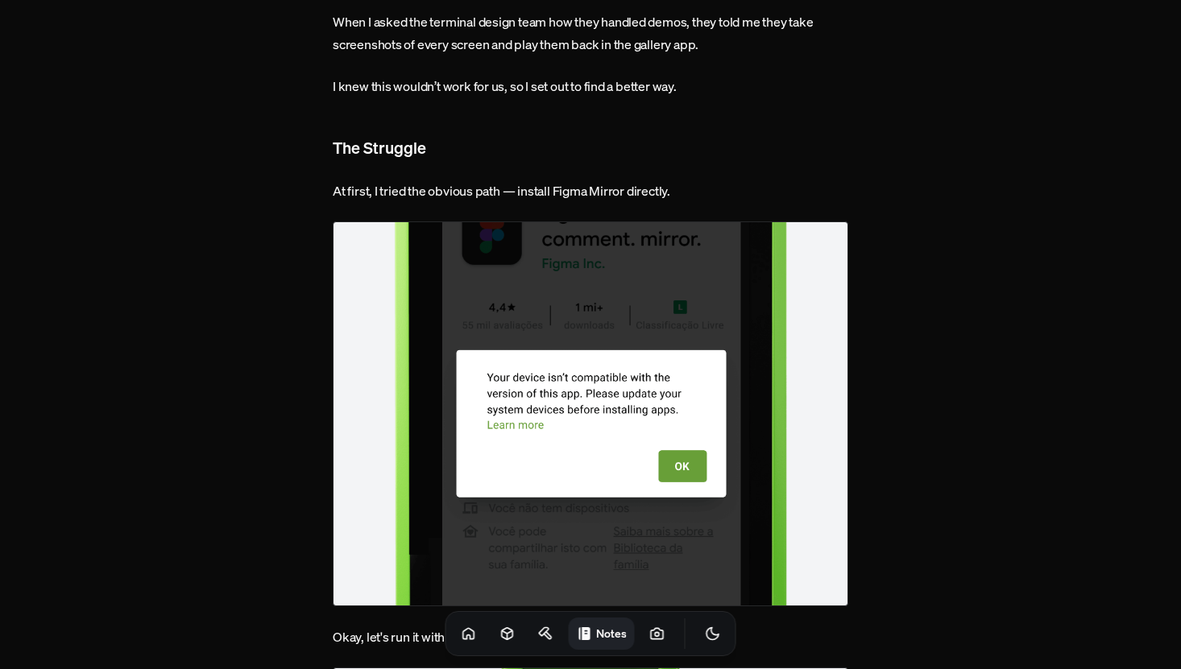
scroll to position [988, 0]
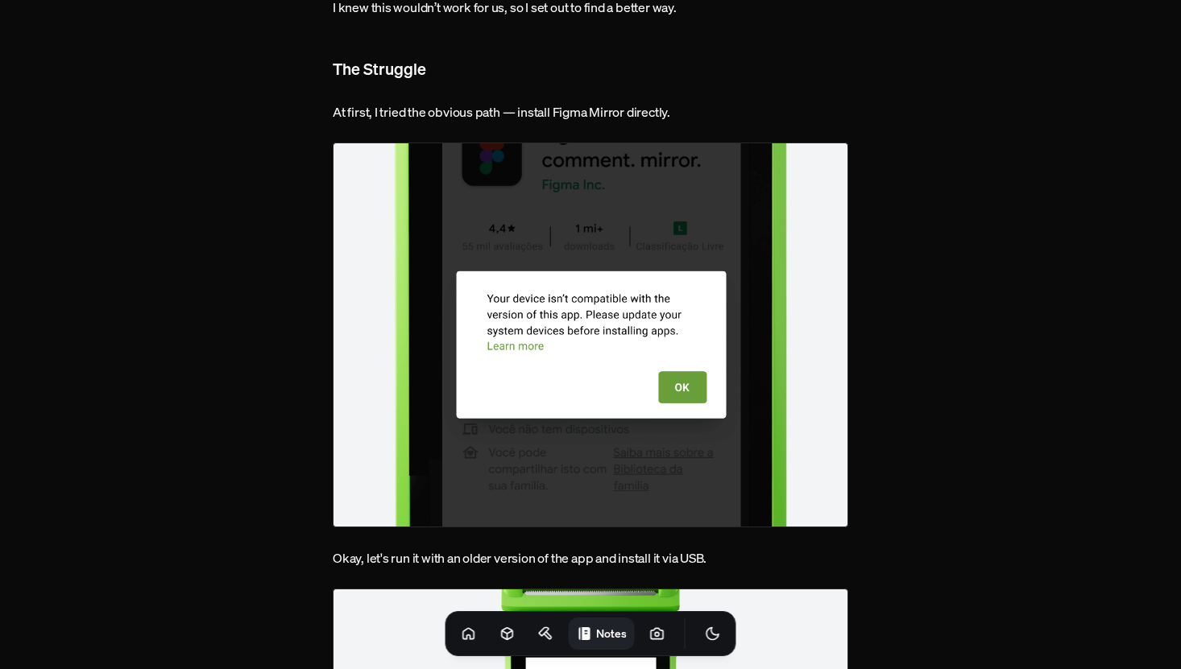
click at [680, 387] on img at bounding box center [590, 335] width 515 height 385
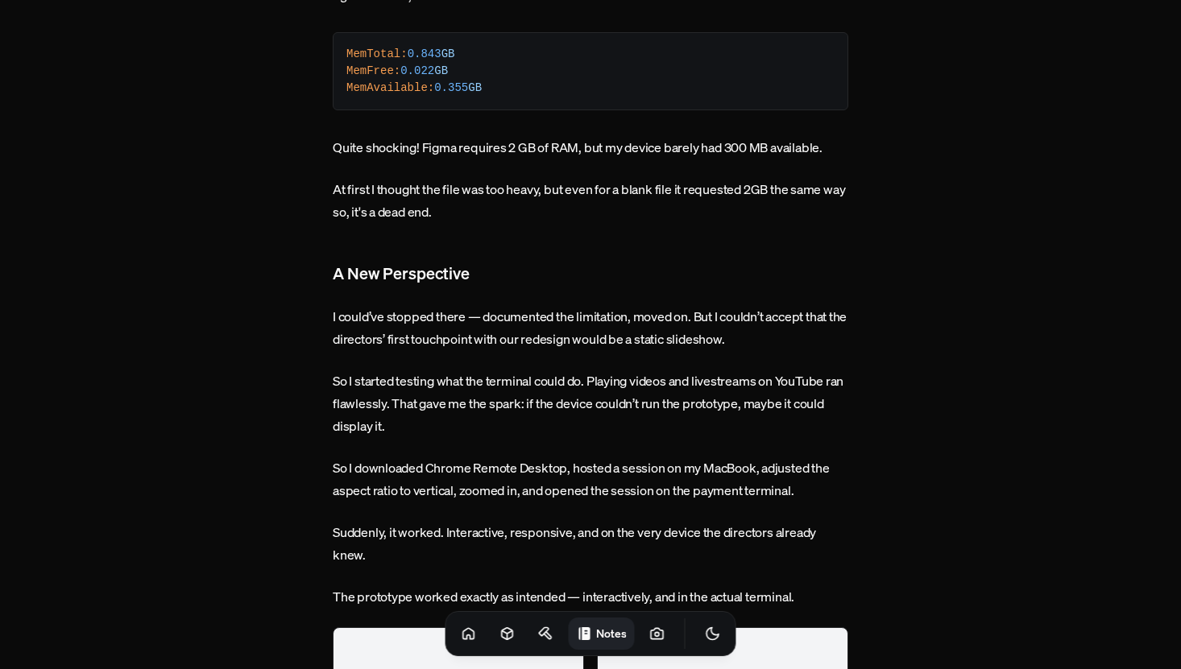
scroll to position [3785, 0]
